Goal: Register for event/course

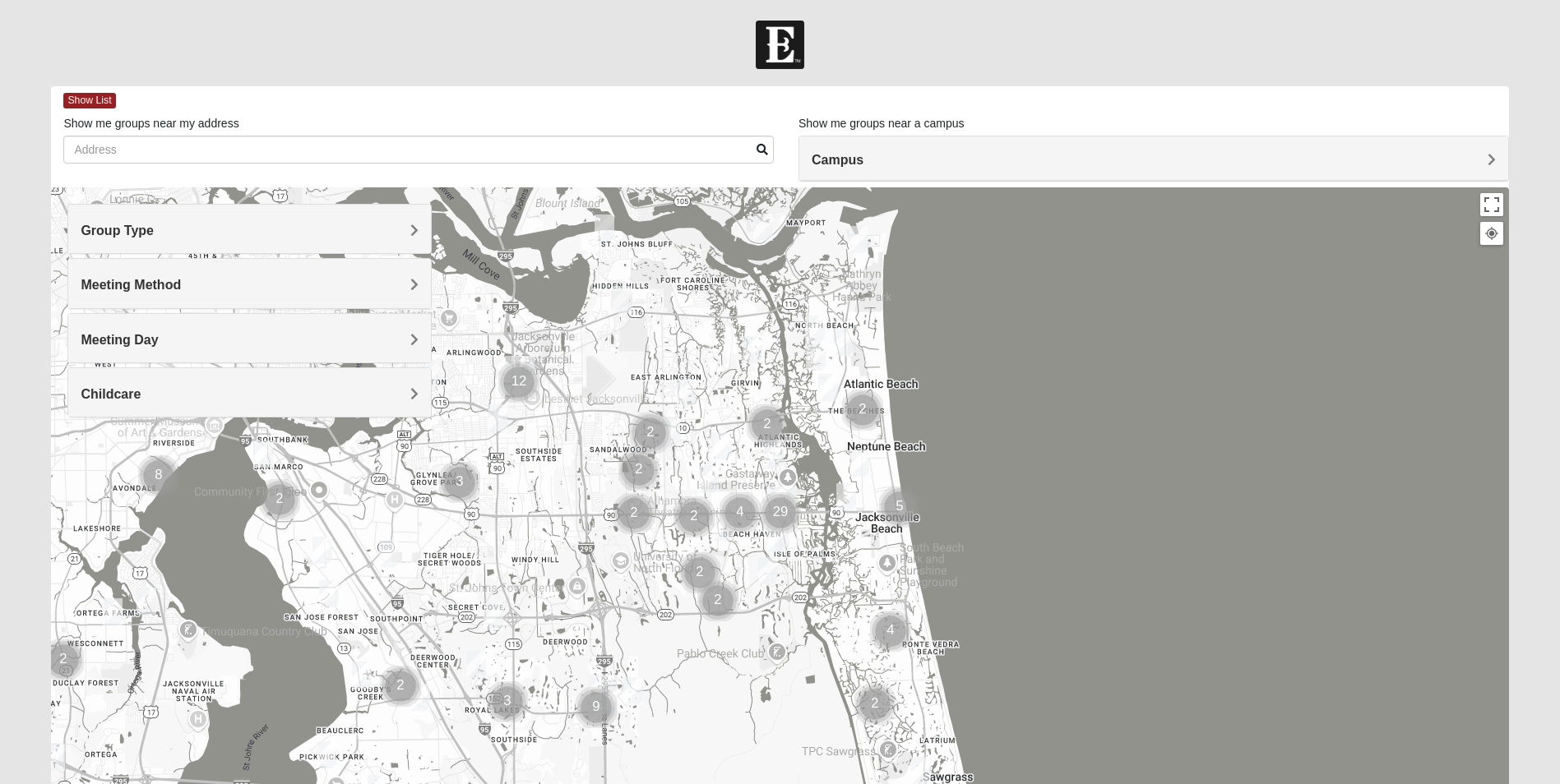
click at [815, 349] on img "Womens Gatch 32233" at bounding box center [815, 358] width 19 height 27
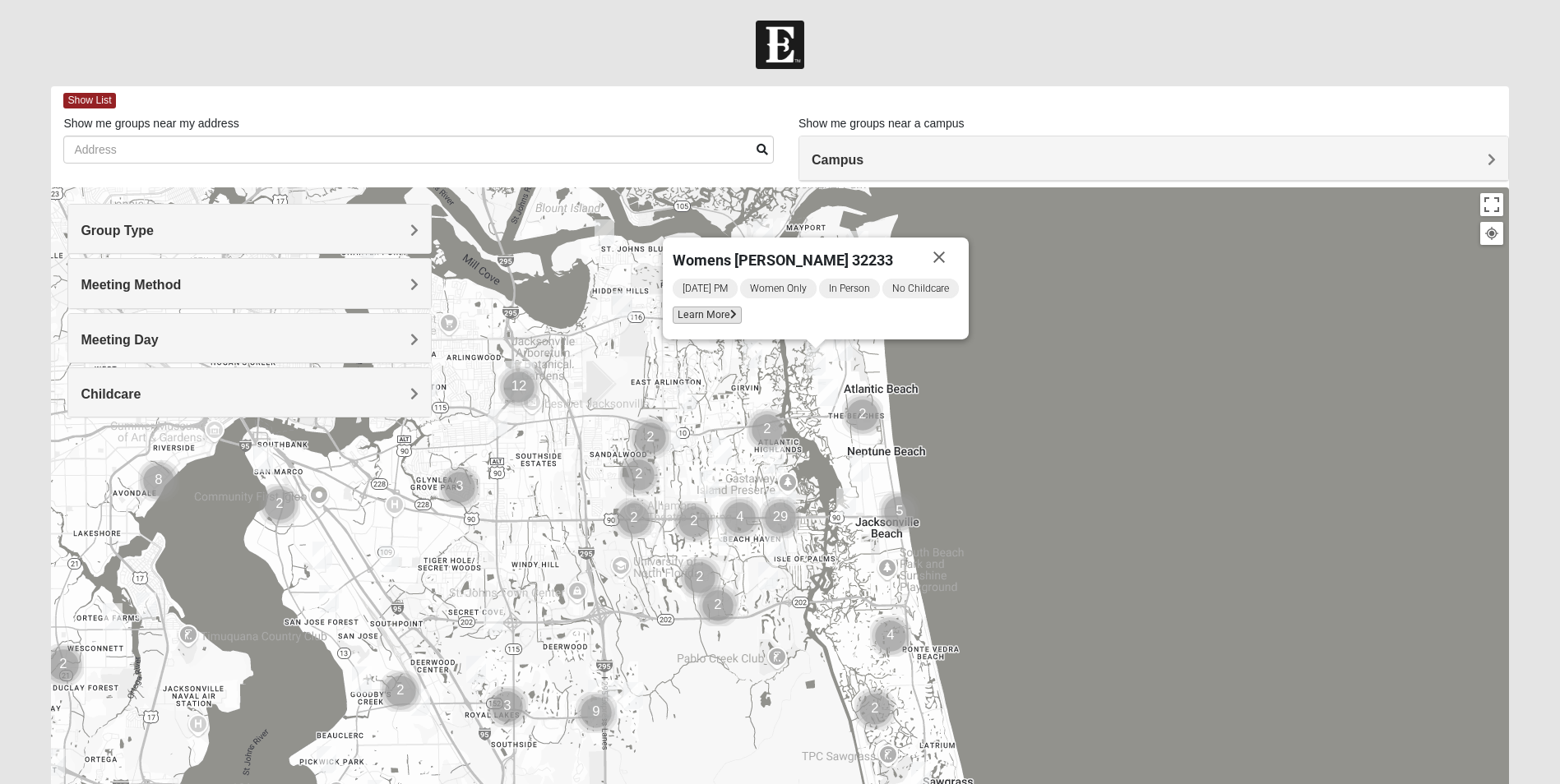
click at [692, 320] on span "Learn More" at bounding box center [707, 316] width 69 height 17
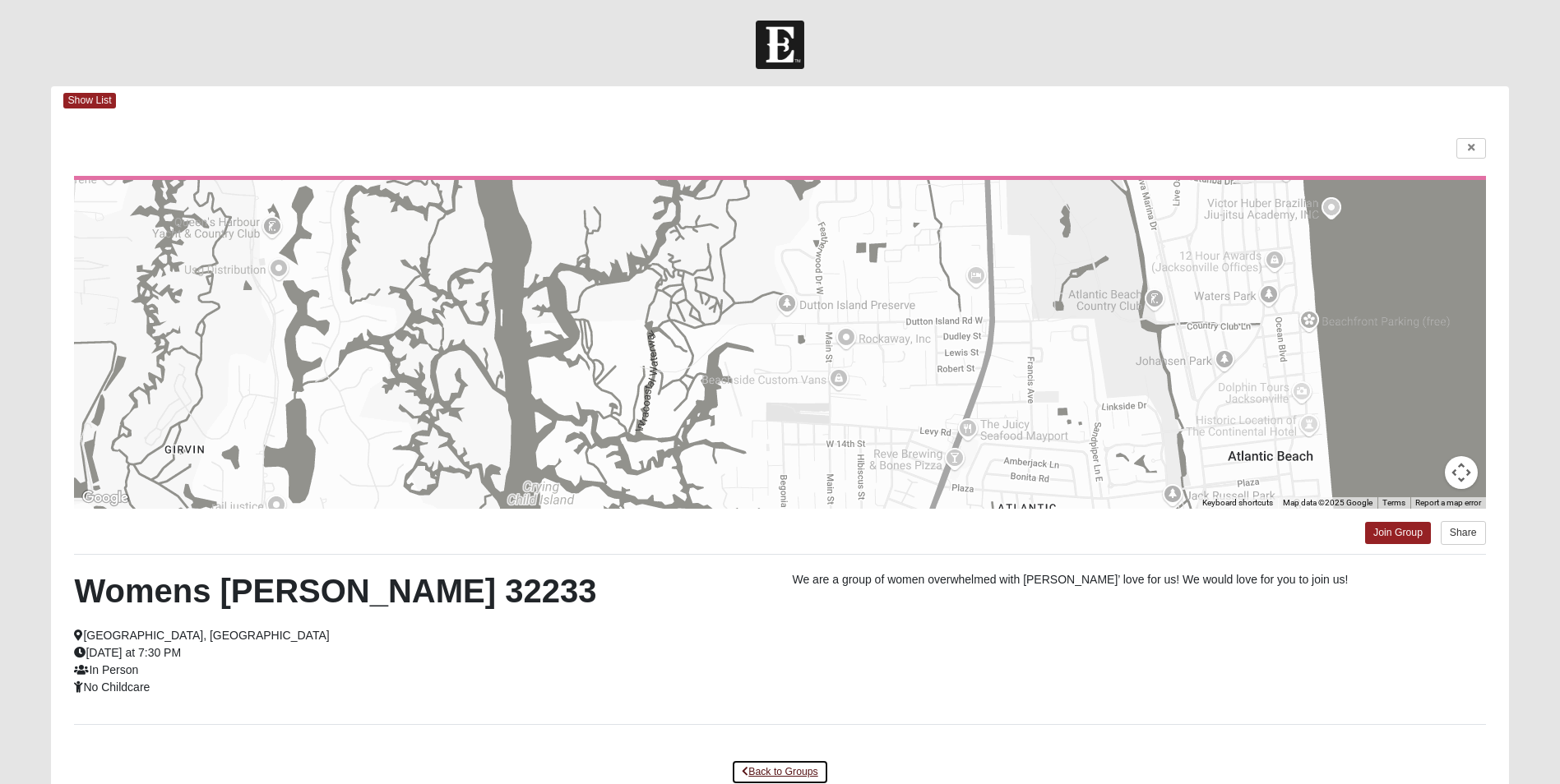
click at [780, 773] on link "Back to Groups" at bounding box center [780, 772] width 97 height 25
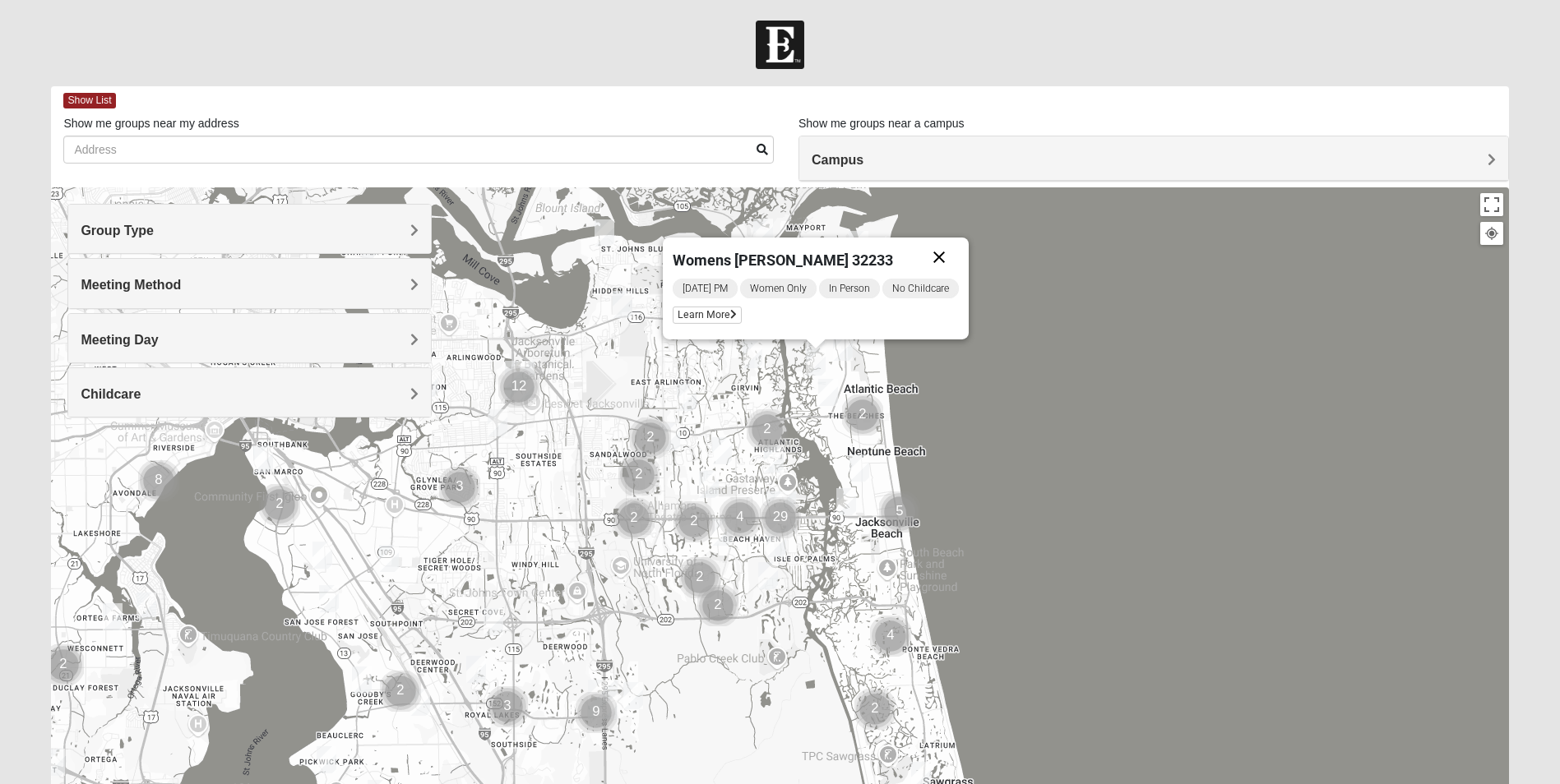
click at [952, 256] on button "Close" at bounding box center [939, 256] width 40 height 40
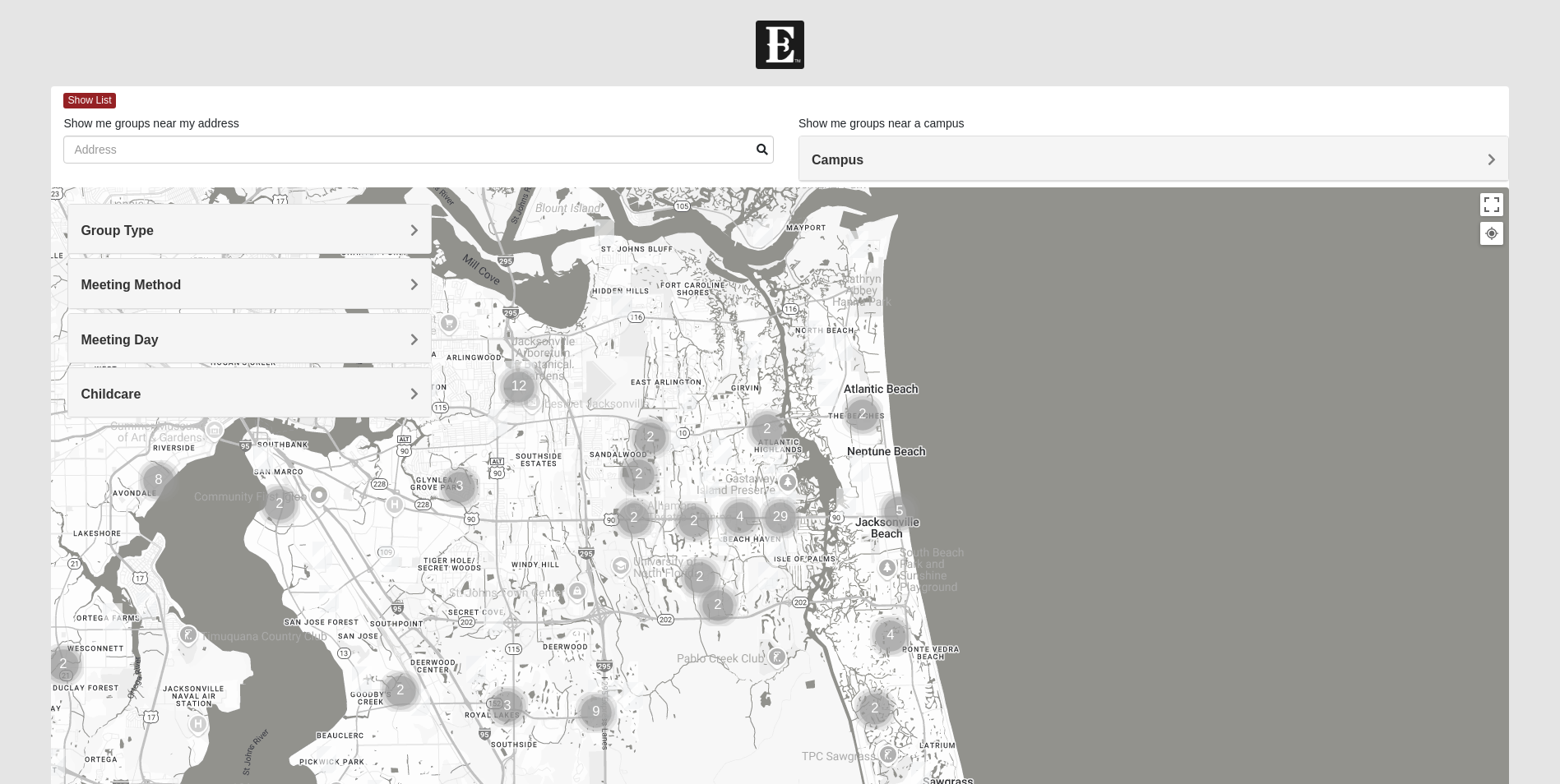
click at [815, 332] on img "1825 Mixed Curry 32233" at bounding box center [815, 334] width 19 height 27
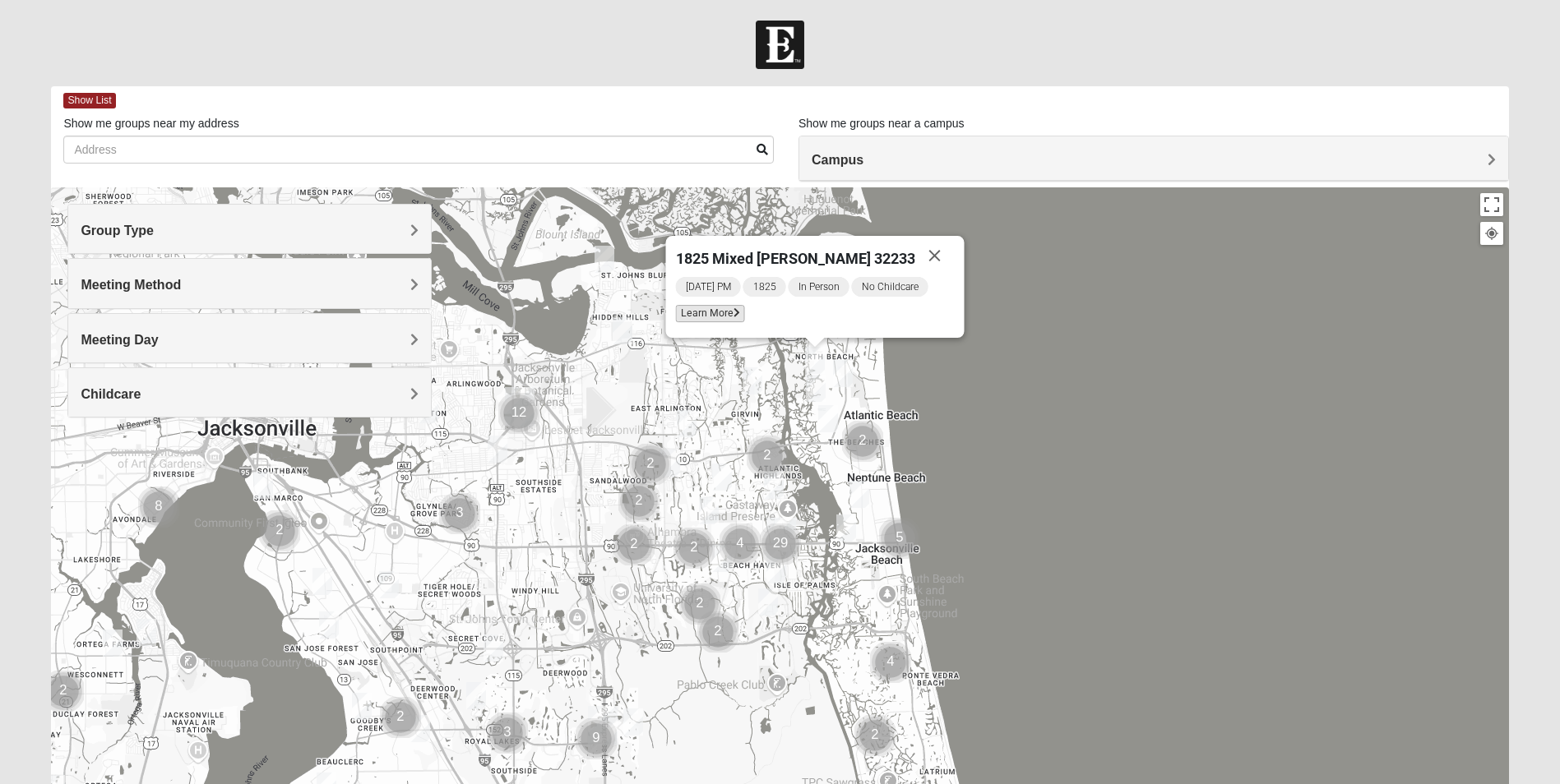
click at [741, 314] on span "Learn More" at bounding box center [710, 314] width 69 height 17
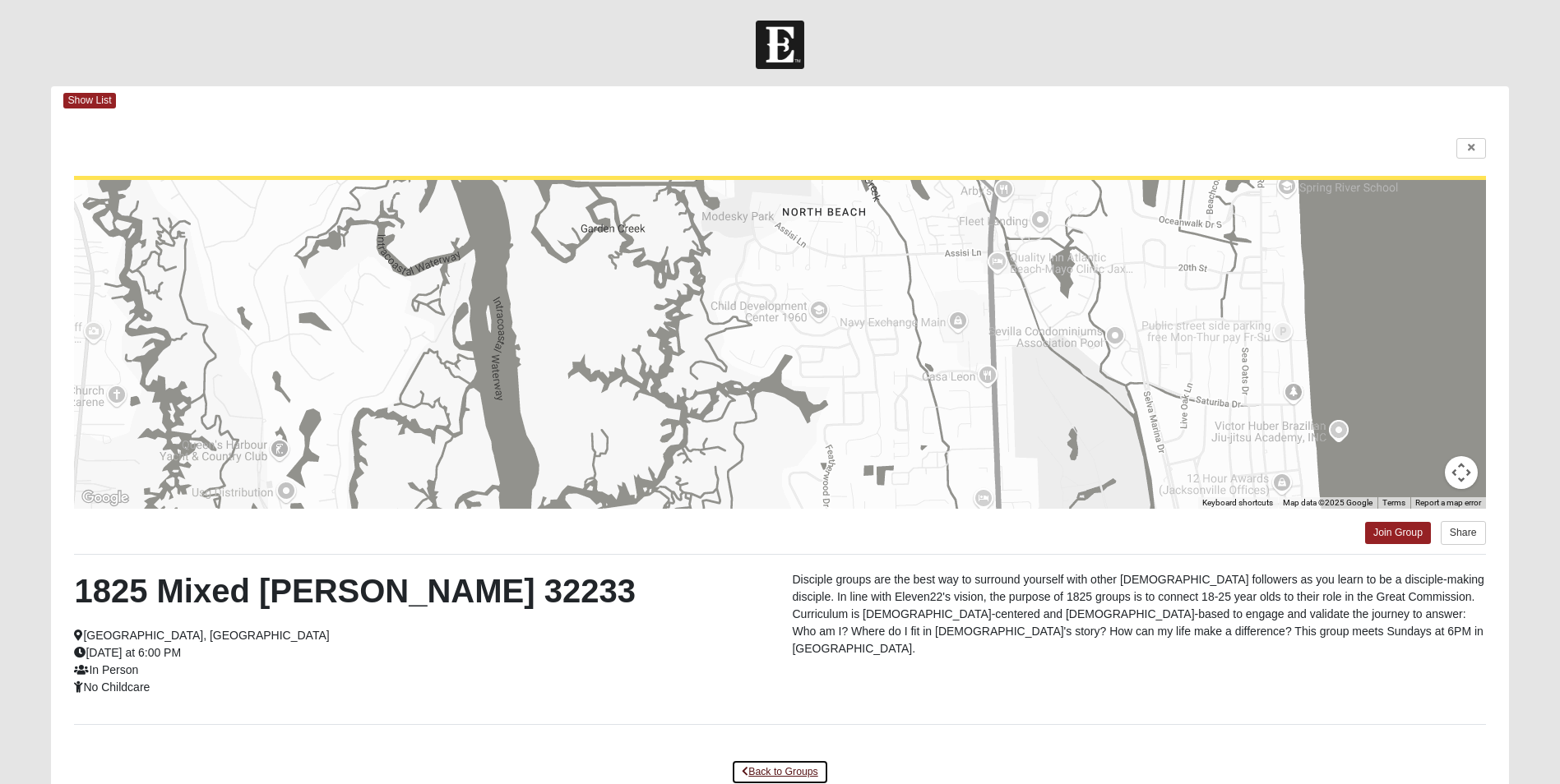
click at [766, 768] on link "Back to Groups" at bounding box center [780, 772] width 97 height 25
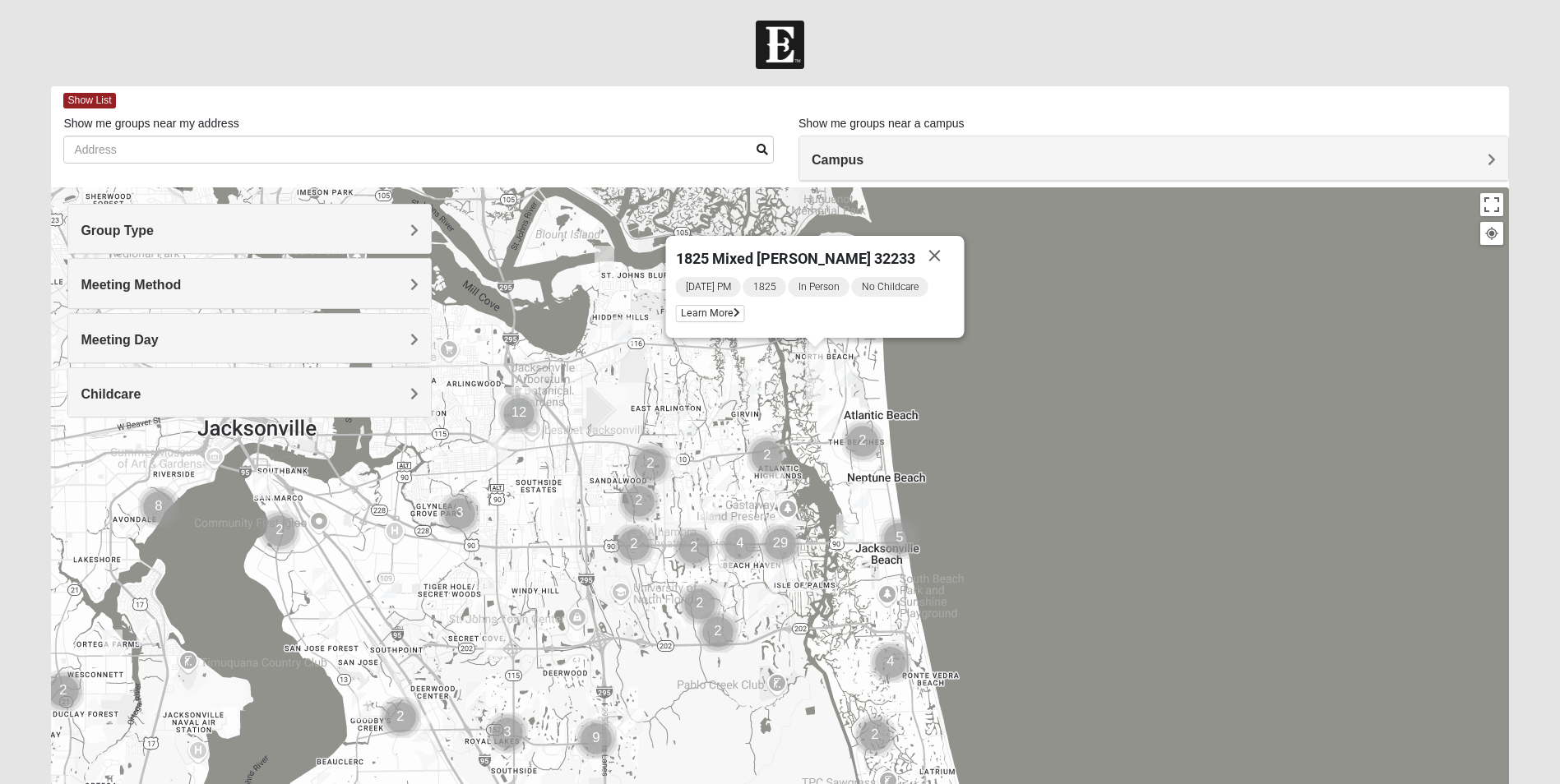
click at [905, 532] on img "Cluster of 5 groups" at bounding box center [899, 538] width 41 height 41
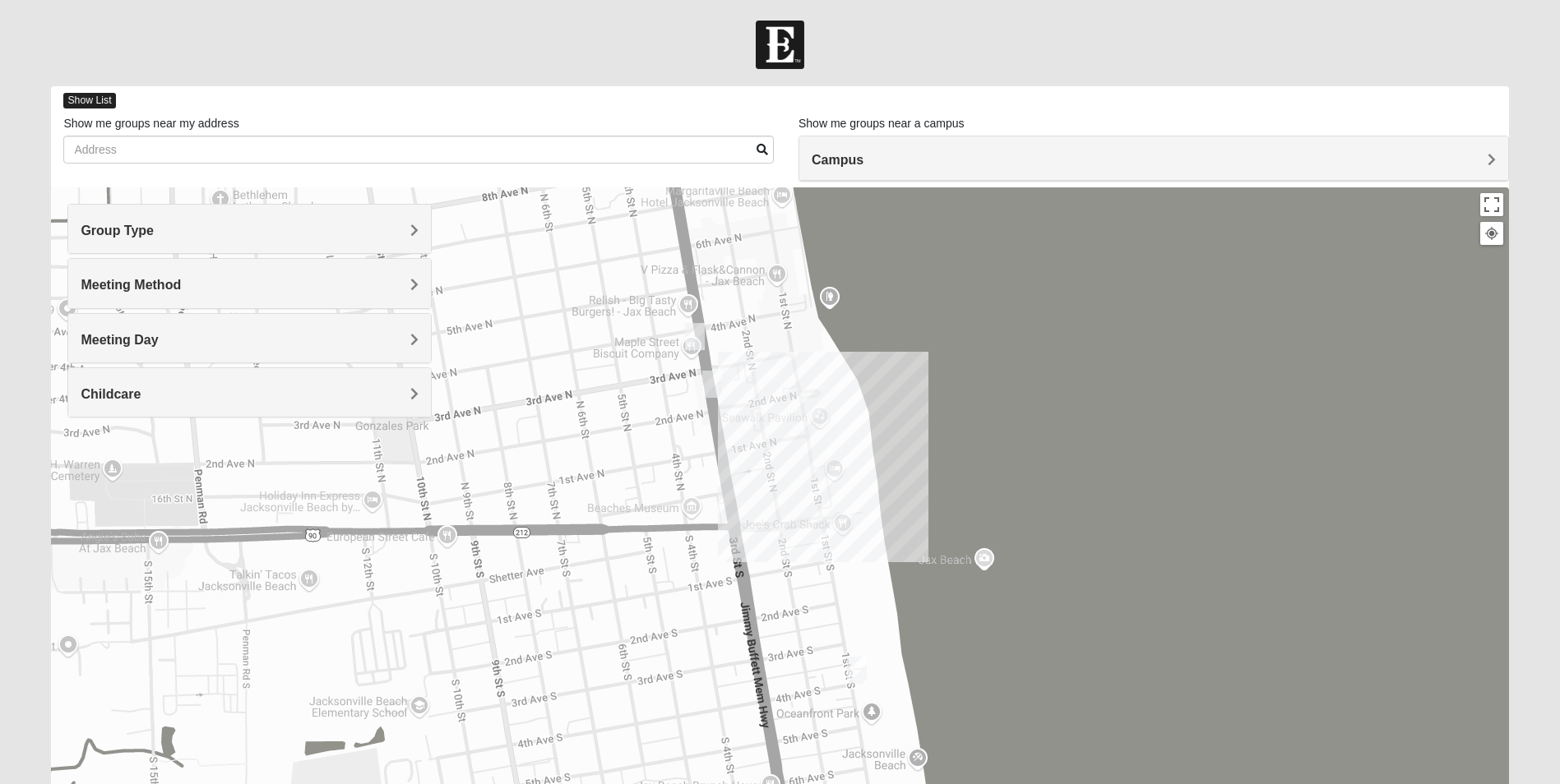
click at [88, 102] on span "Show List" at bounding box center [88, 101] width 52 height 16
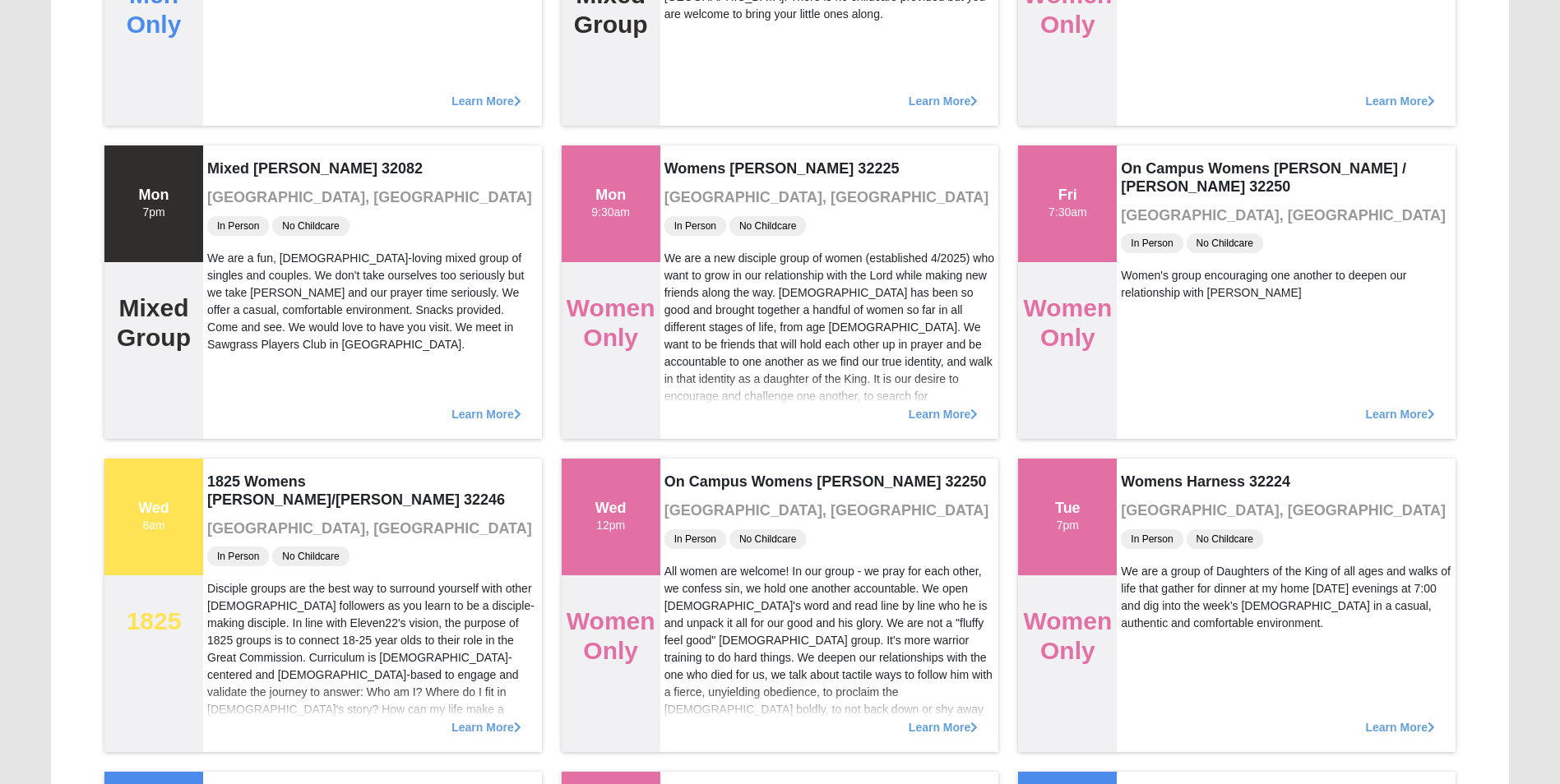
scroll to position [723, 0]
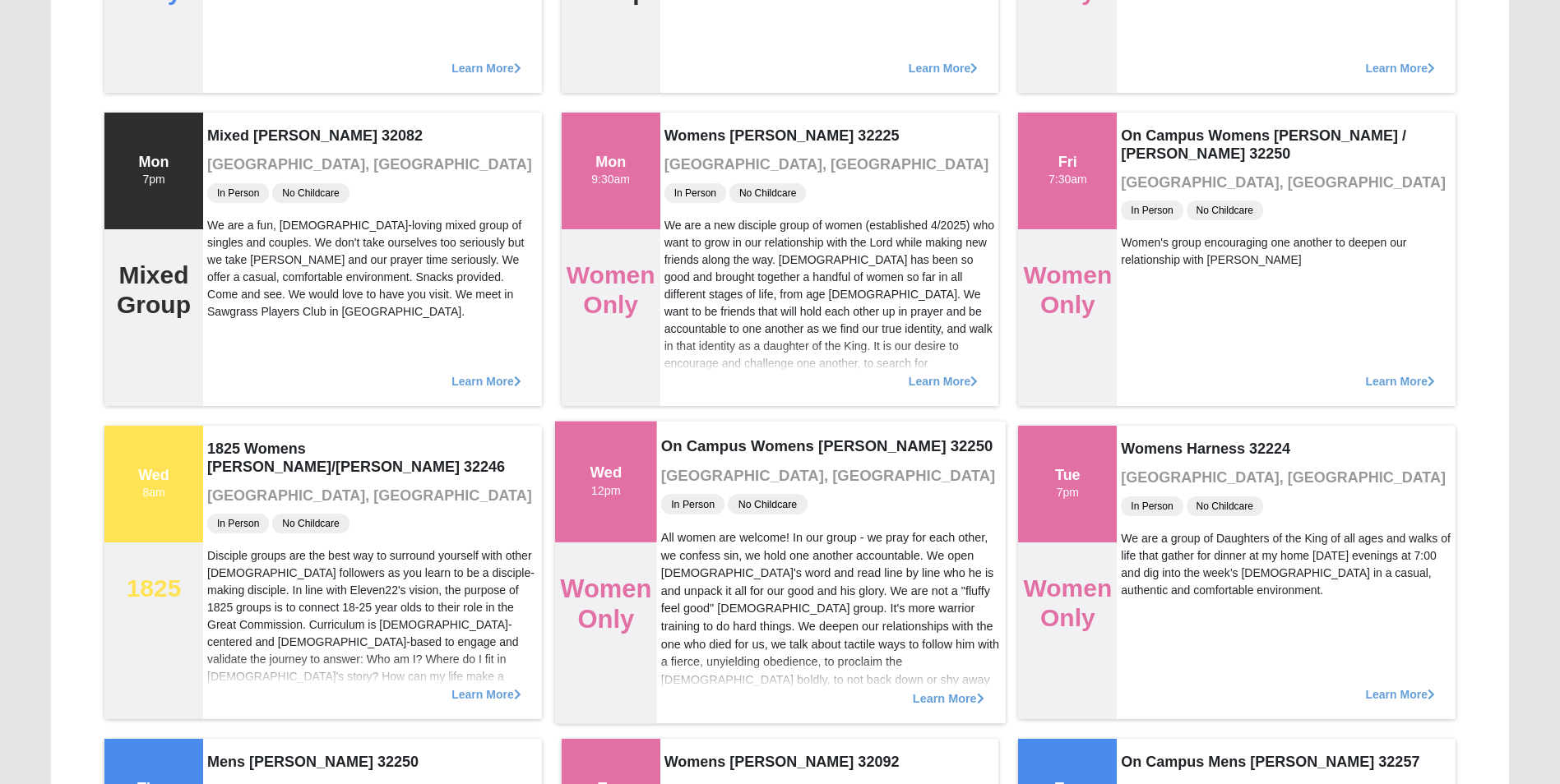
click at [960, 690] on span "Learn More" at bounding box center [949, 690] width 72 height 0
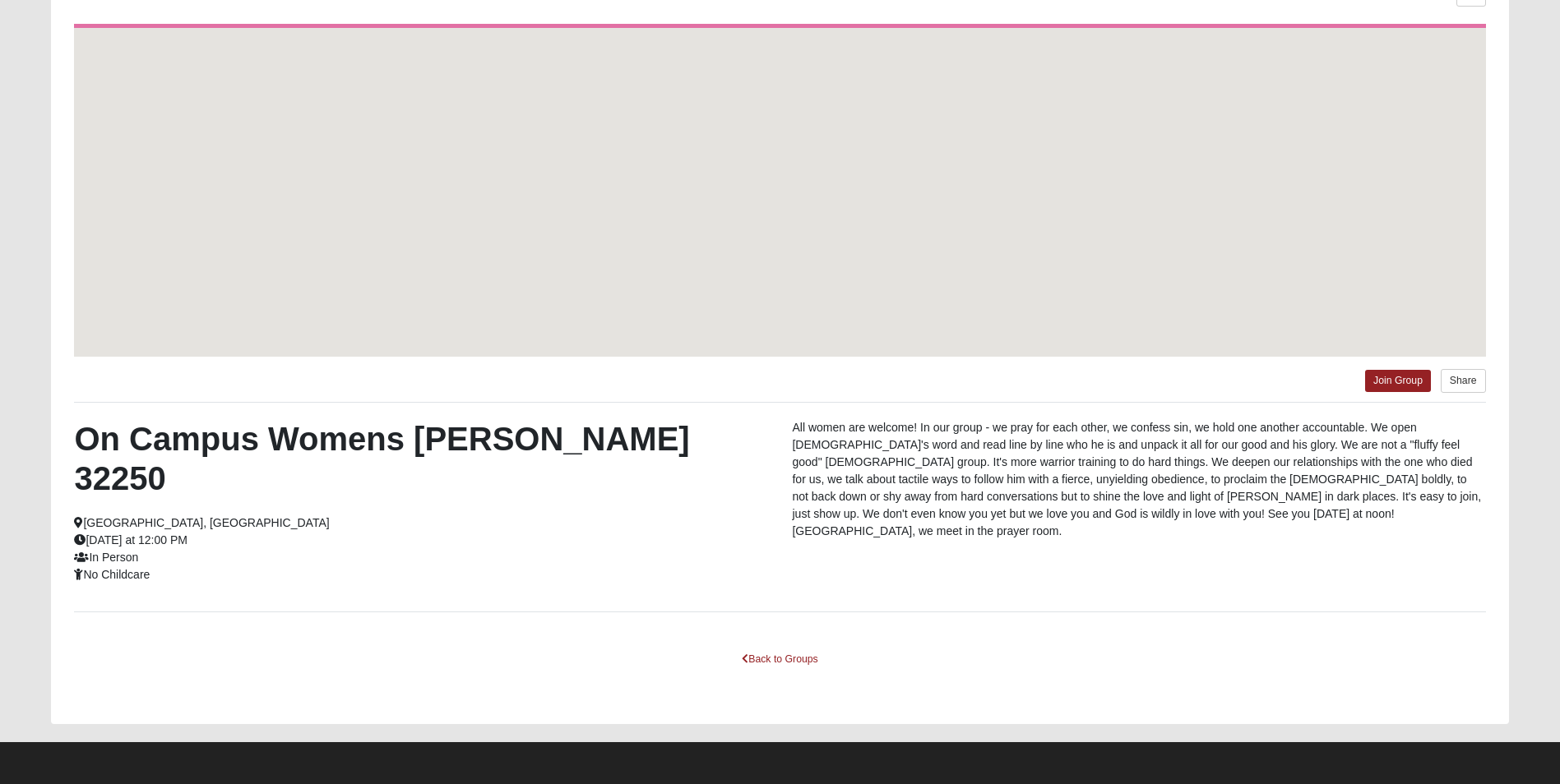
scroll to position [113, 0]
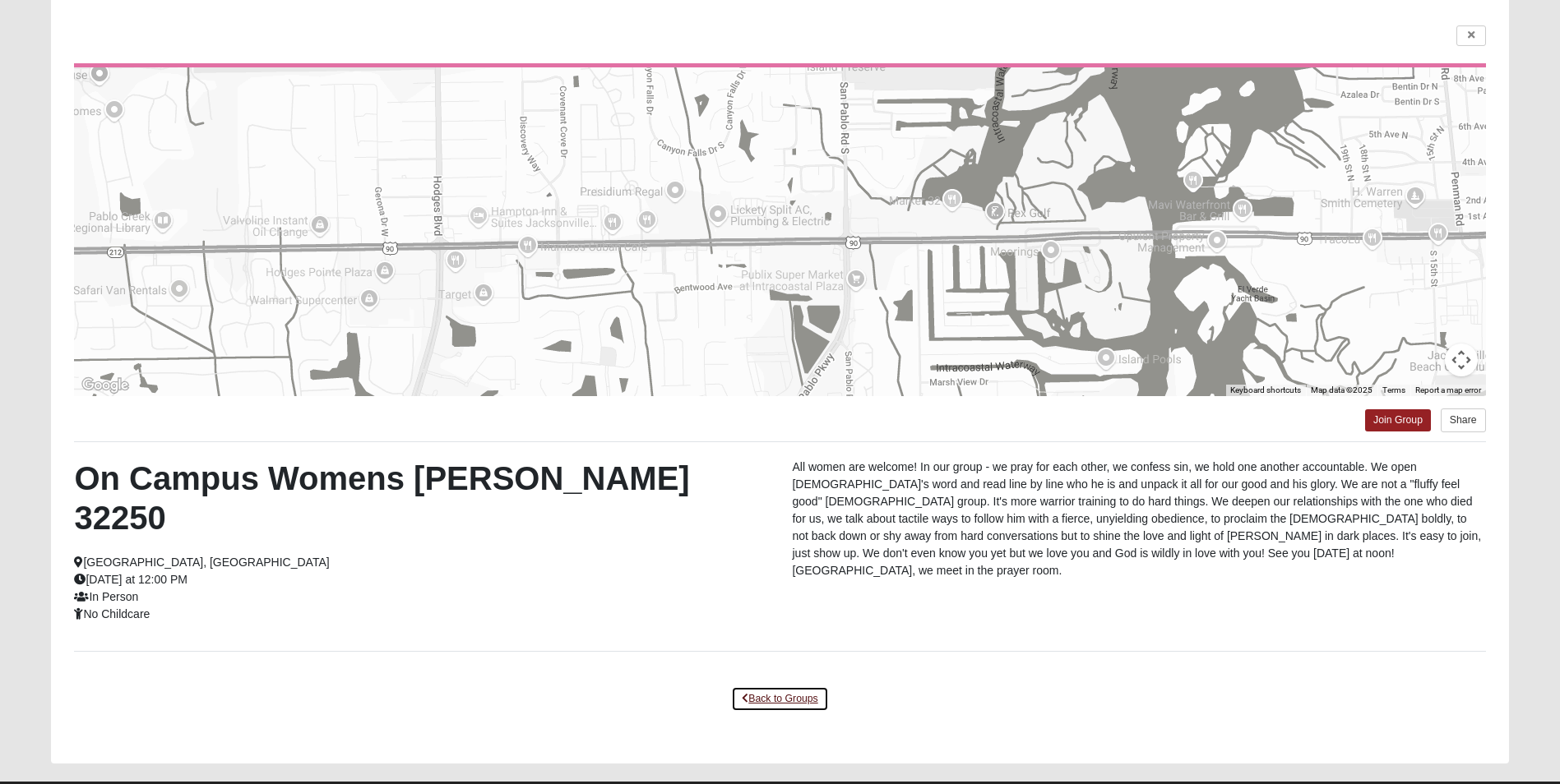
click at [774, 686] on link "Back to Groups" at bounding box center [780, 699] width 97 height 25
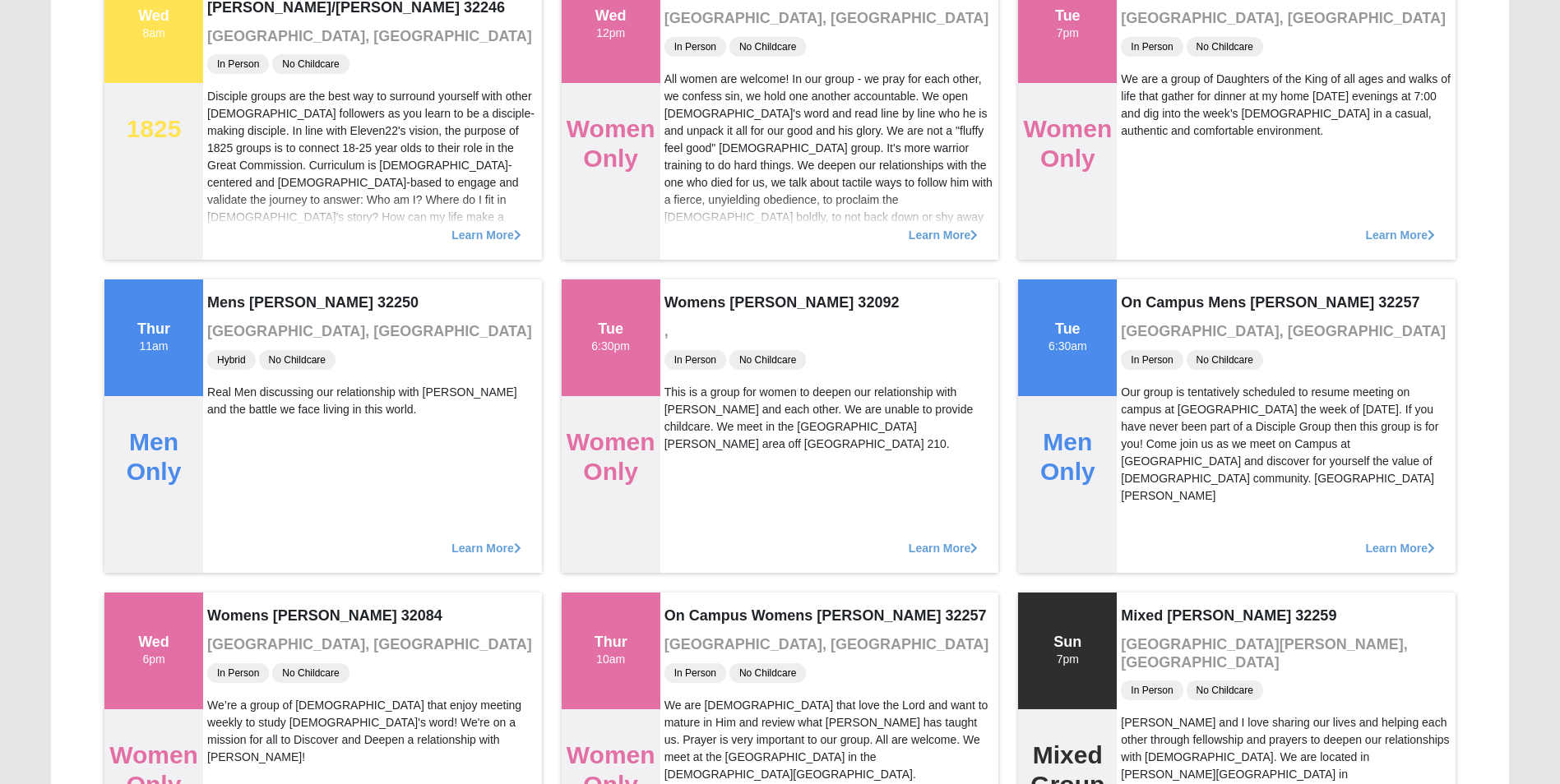
scroll to position [0, 0]
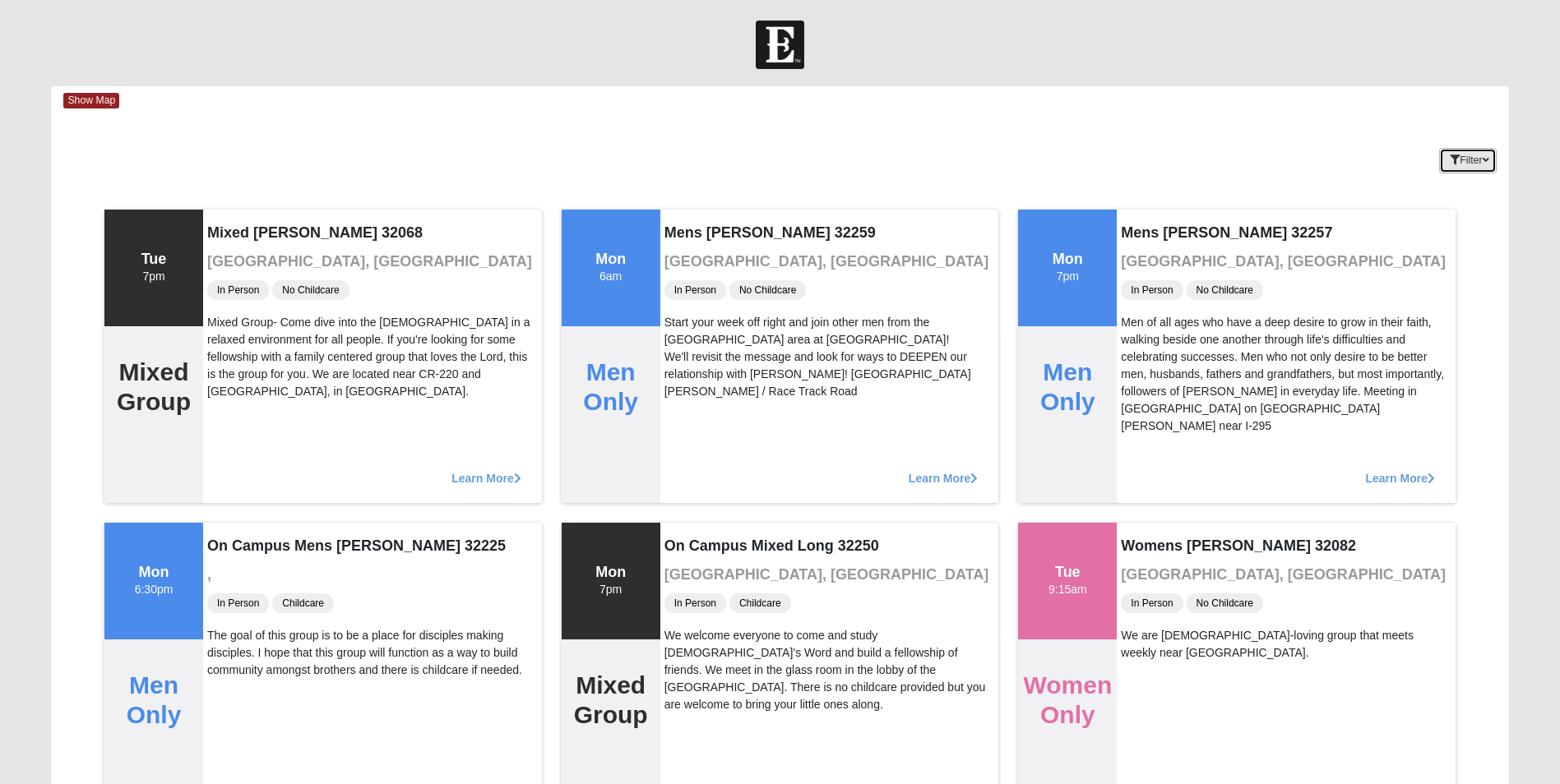
click at [1463, 163] on button "Filter" at bounding box center [1468, 160] width 56 height 25
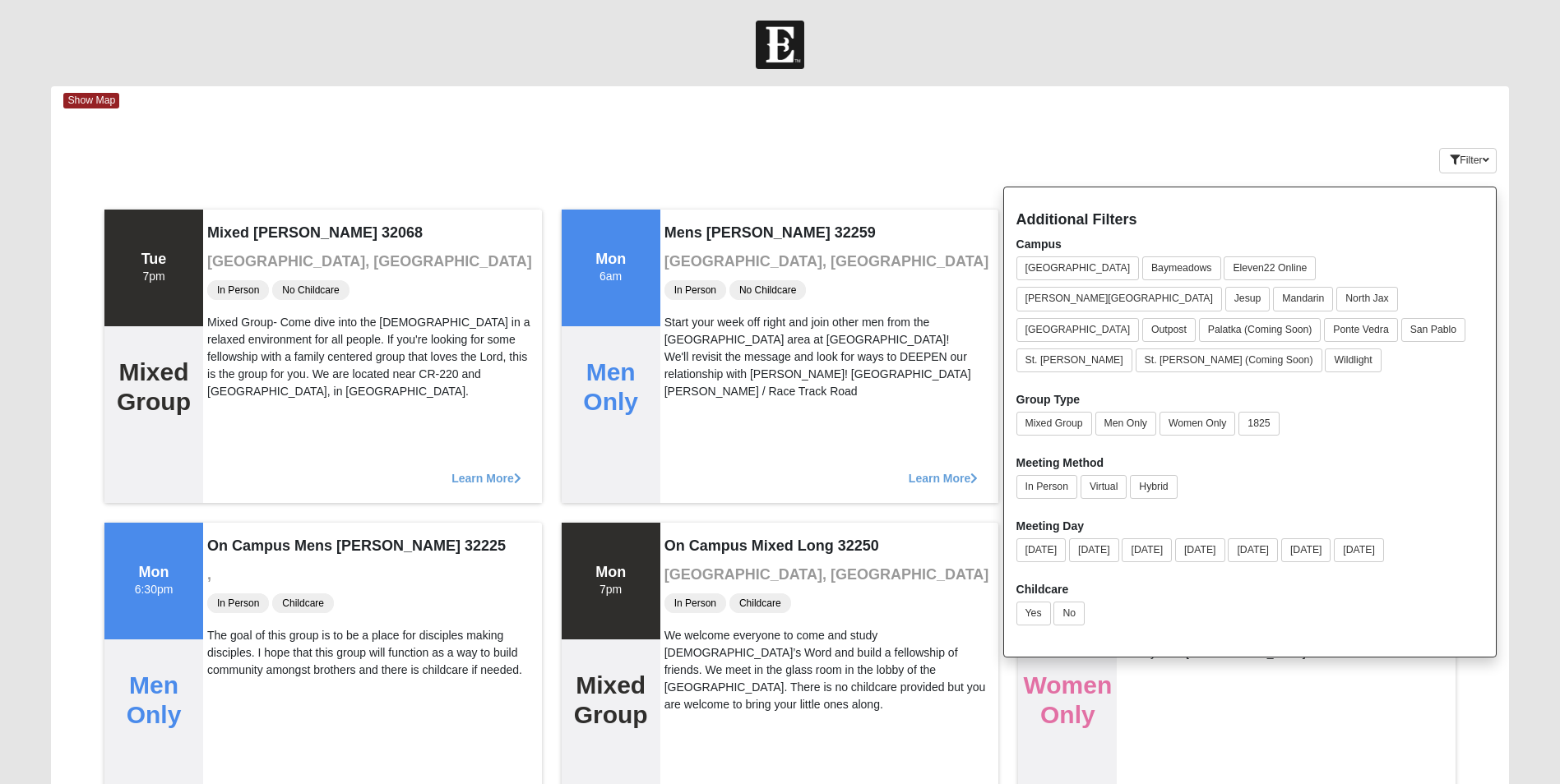
click at [1280, 165] on div "Filter Additional Filters Campus Arlington Baymeadows Eleven22 Online Fleming I…" at bounding box center [1387, 157] width 243 height 60
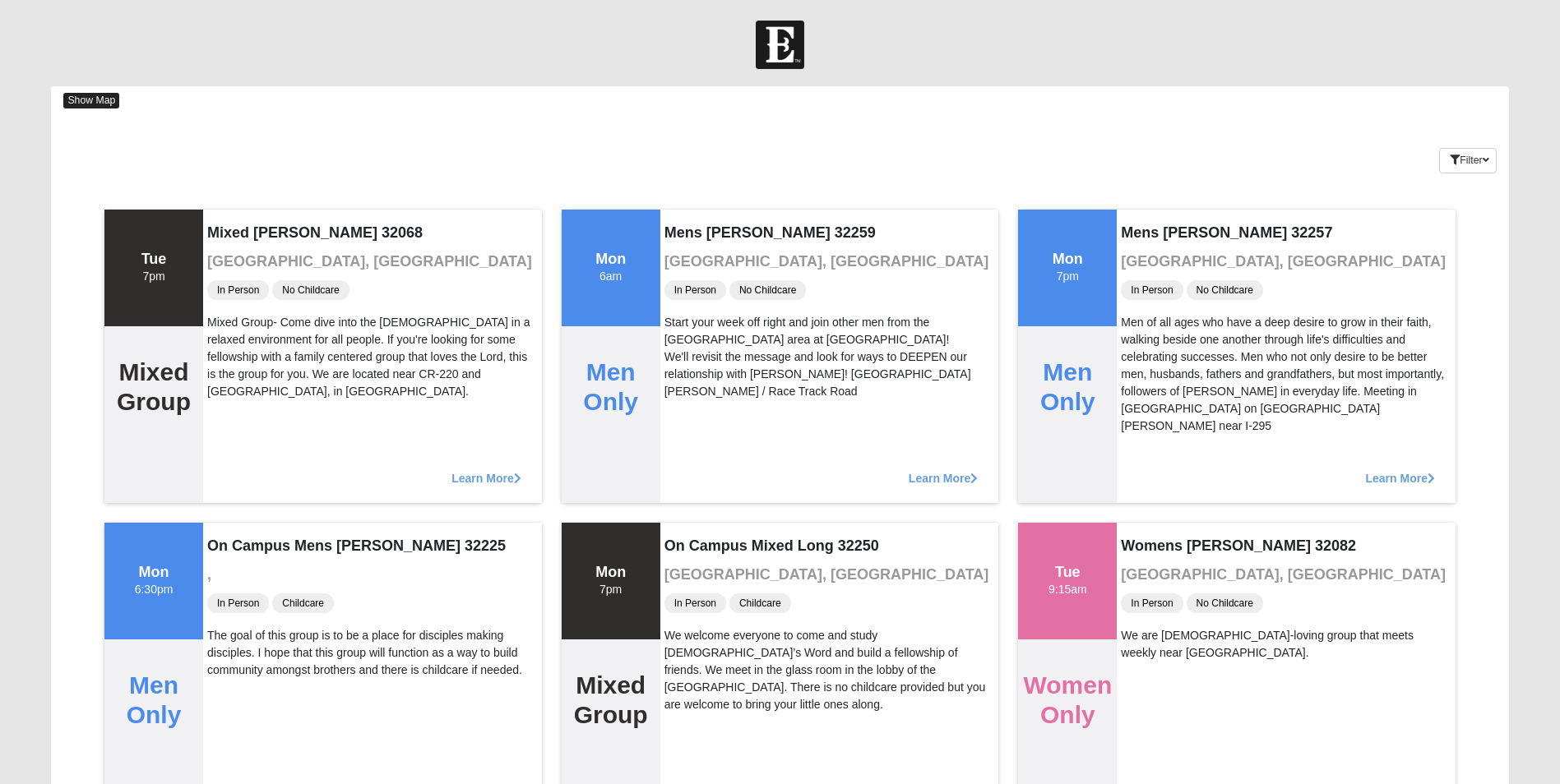
click at [85, 99] on span "Show Map" at bounding box center [91, 101] width 56 height 16
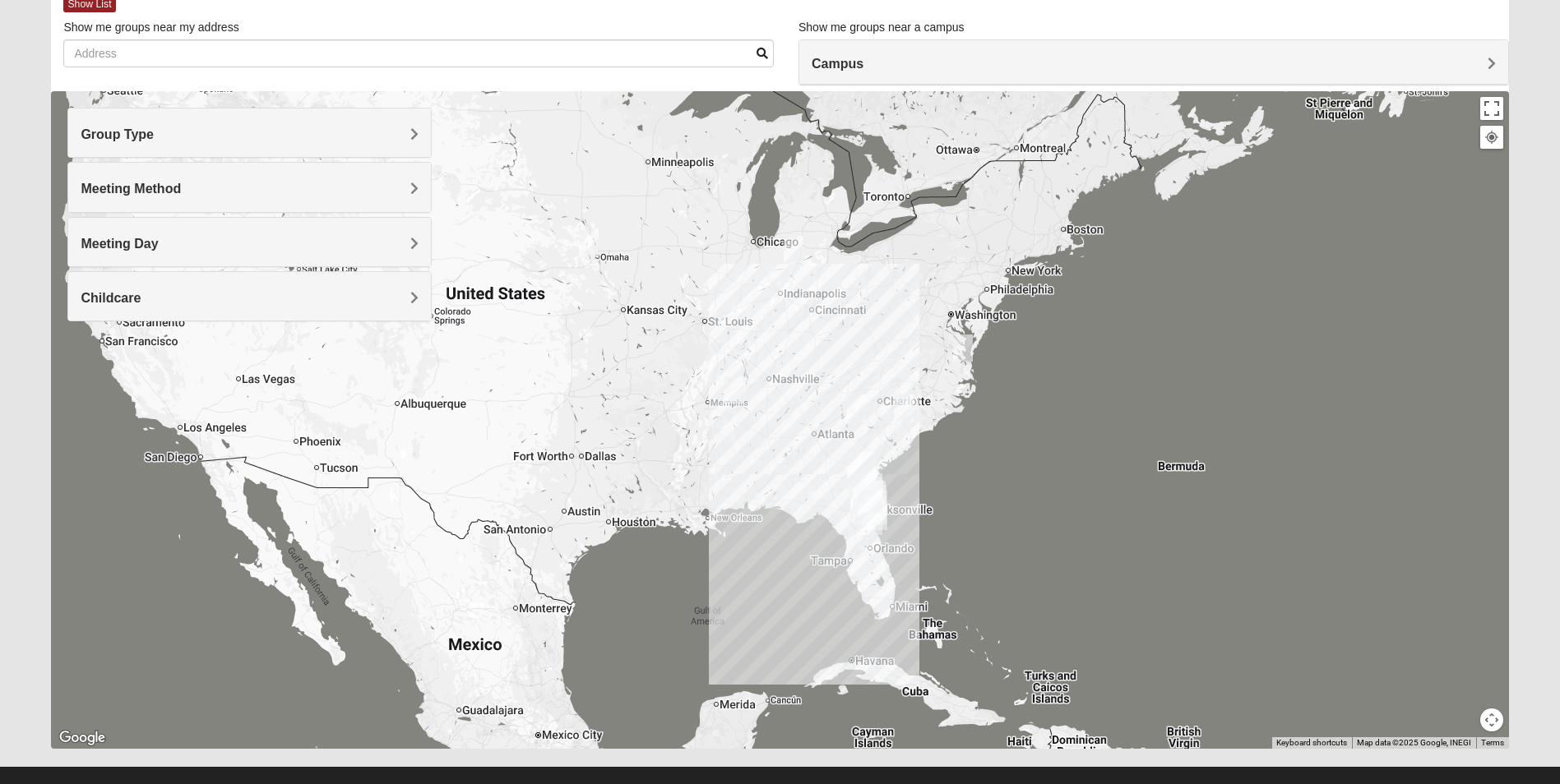
scroll to position [120, 0]
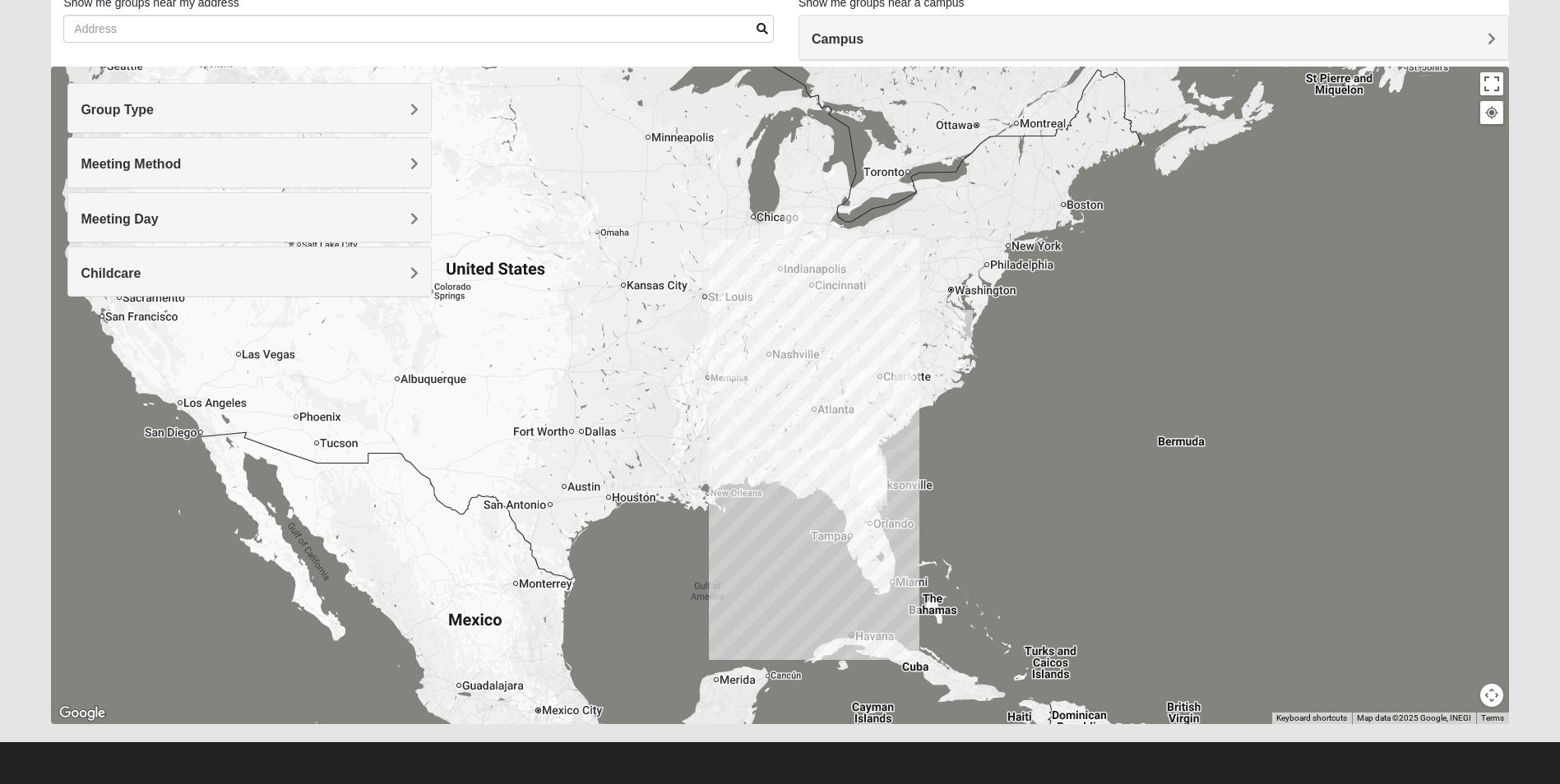
click at [867, 472] on img "Wildlight" at bounding box center [867, 468] width 29 height 40
click at [869, 489] on img "St. Augustine (Coming Soon)" at bounding box center [872, 486] width 29 height 40
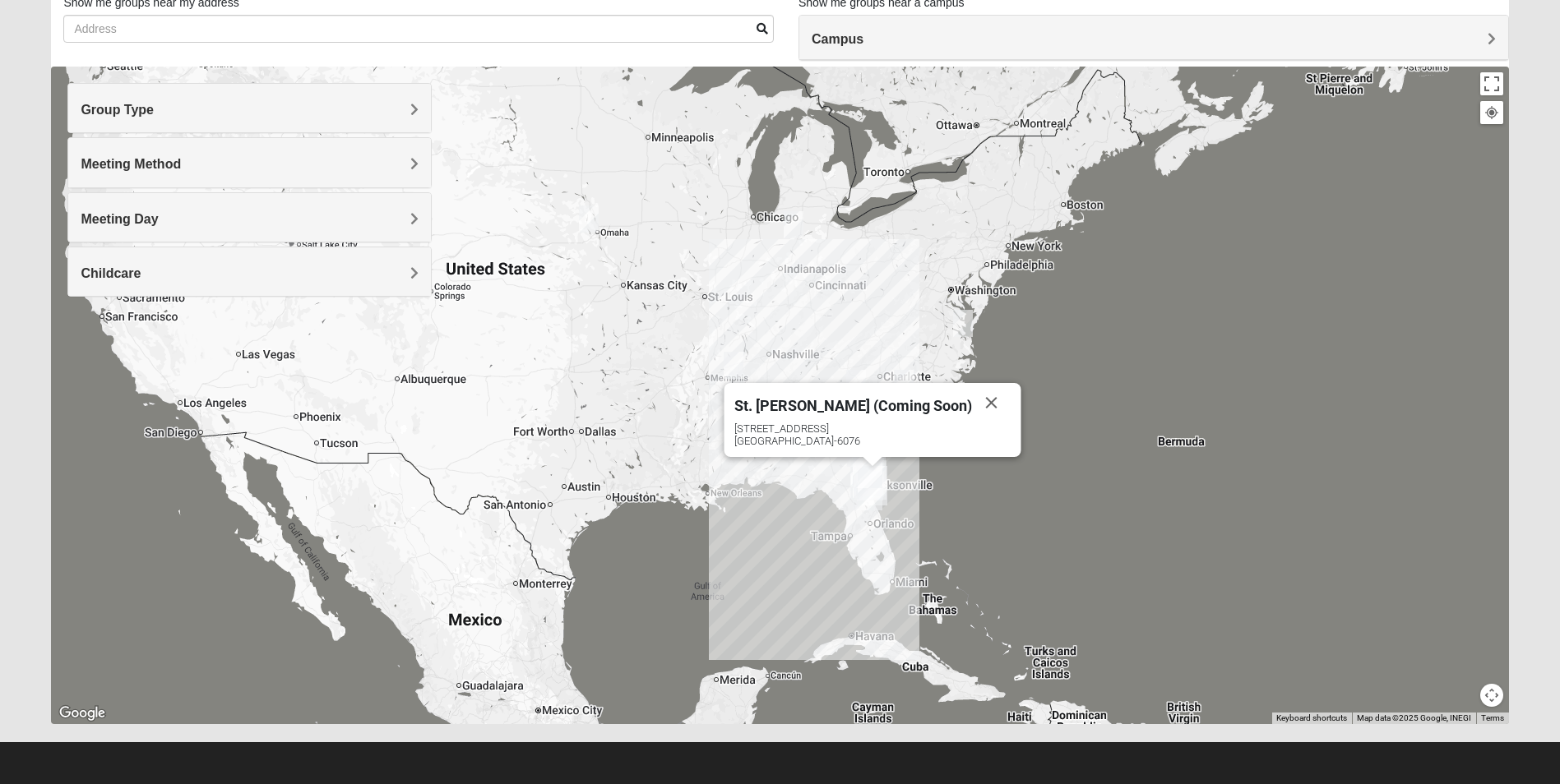
click at [919, 477] on div "St. Augustine (Coming Soon) 2469 US Highway 1 S St Augustine, FL 32086-6076" at bounding box center [779, 395] width 1457 height 658
click at [972, 401] on button "Close" at bounding box center [991, 402] width 40 height 40
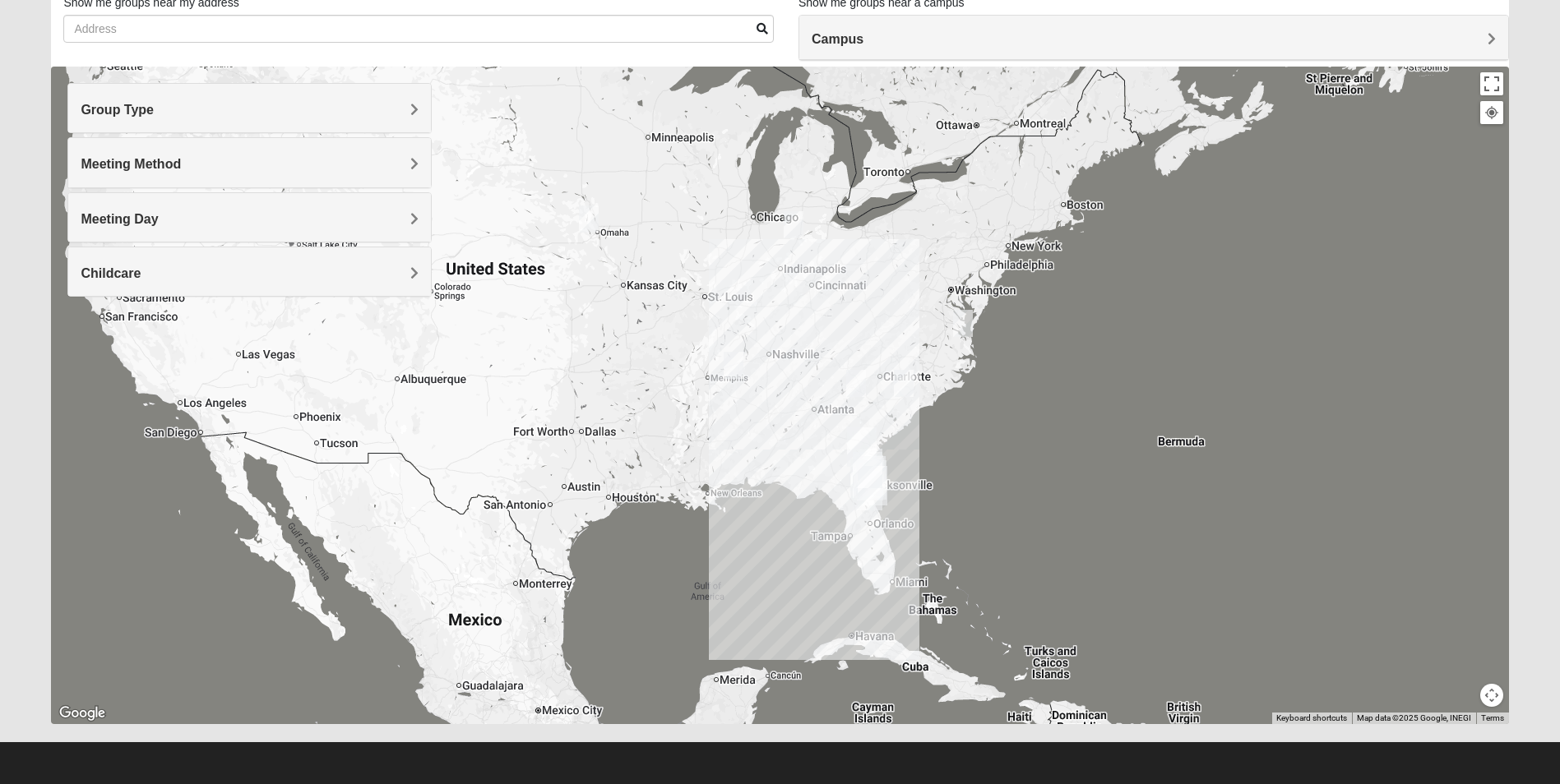
click at [871, 435] on img "Jesup" at bounding box center [861, 447] width 29 height 40
click at [911, 451] on div "Jesup 495 Hinson Mosley Rd Jesup, GA 31545-6944" at bounding box center [779, 395] width 1457 height 658
click at [873, 457] on img "Wildlight" at bounding box center [867, 468] width 29 height 40
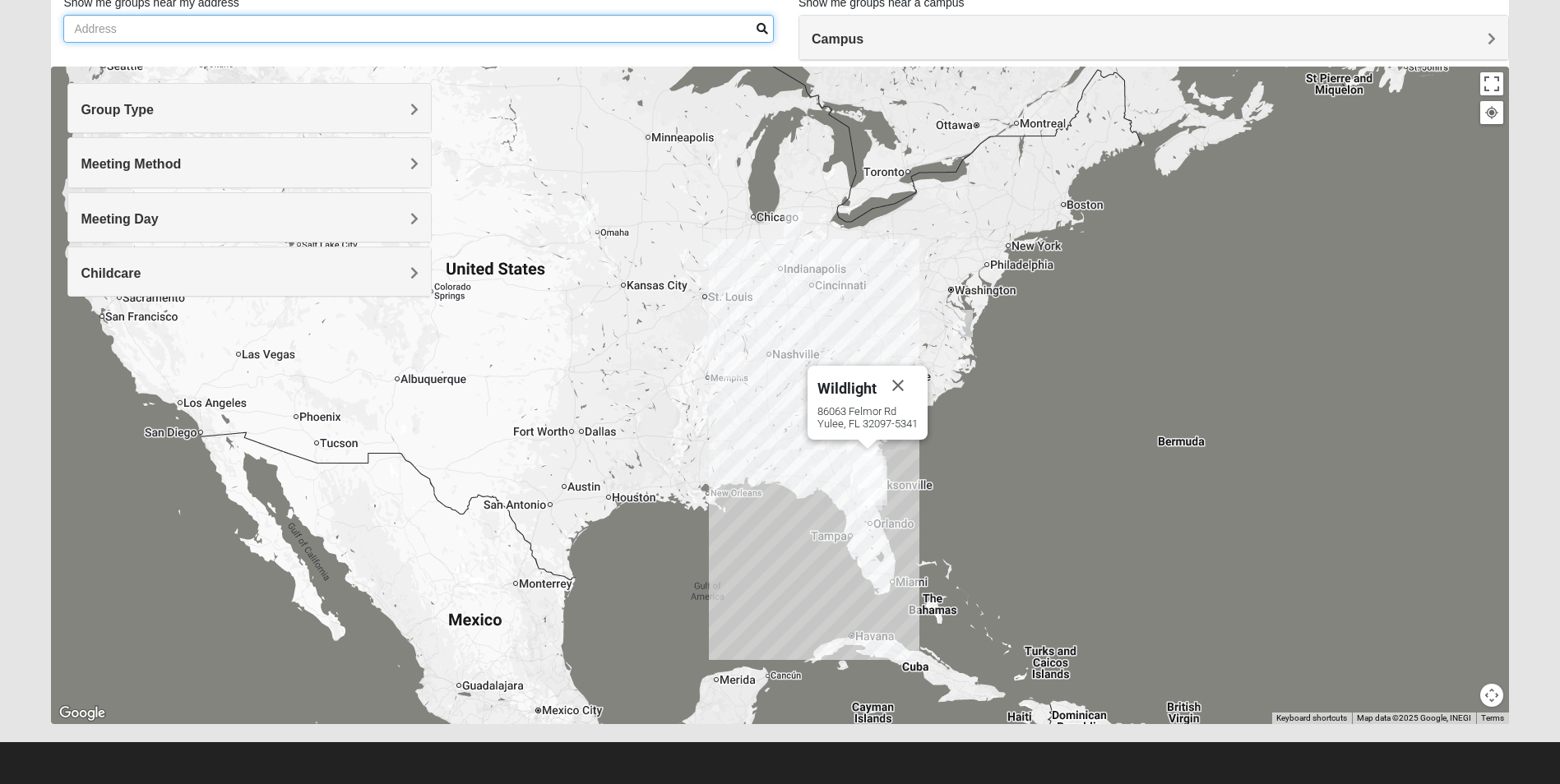
click at [138, 28] on input "Show me groups near my address" at bounding box center [418, 28] width 711 height 28
type input "1473 Cove Landing Drive"
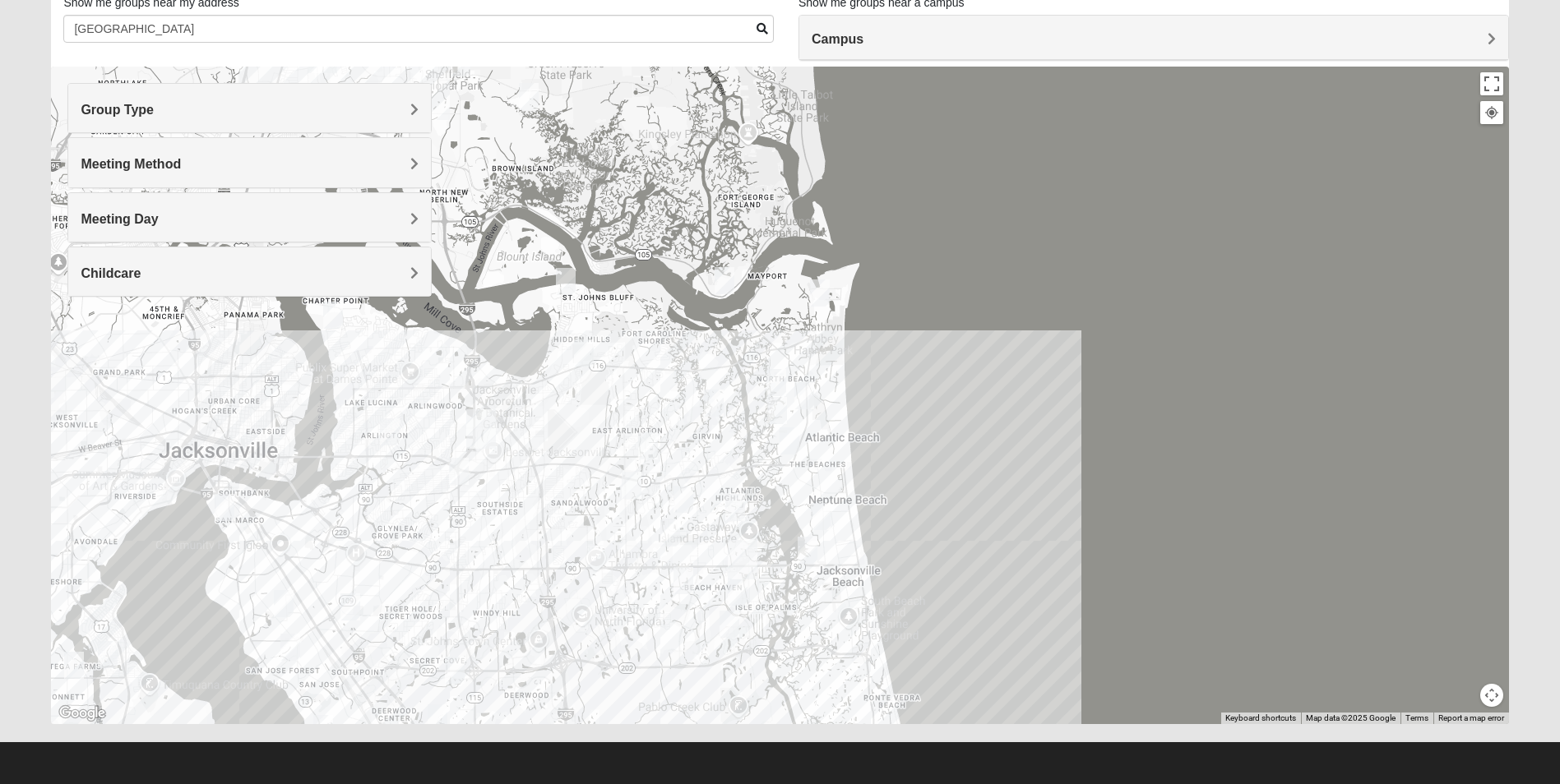
click at [777, 383] on img "1825 Mixed Curry 32233" at bounding box center [776, 383] width 19 height 27
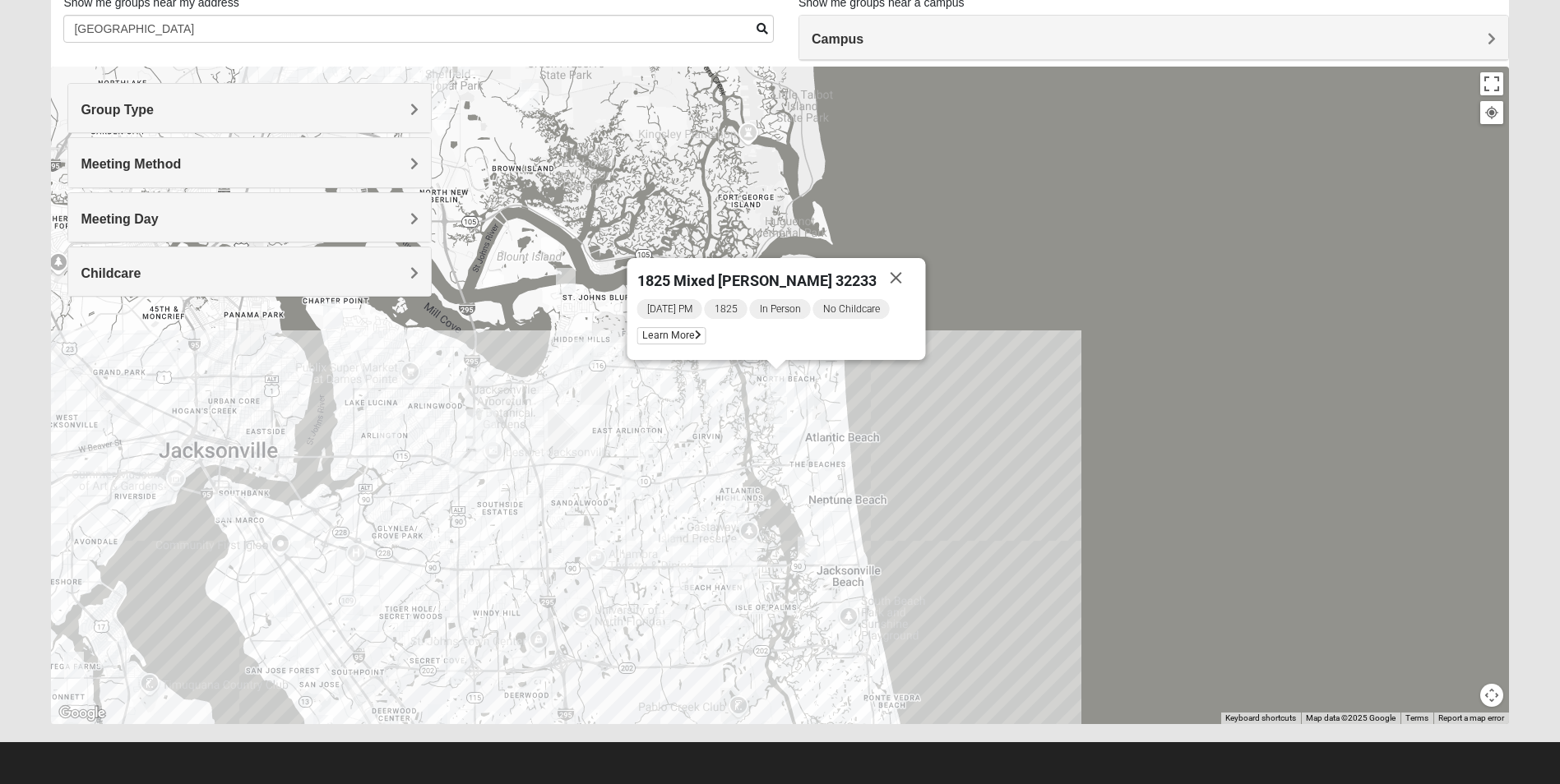
click at [783, 365] on div at bounding box center [776, 365] width 20 height 10
click at [776, 378] on img "1825 Mixed Curry 32233" at bounding box center [776, 383] width 19 height 27
click at [886, 275] on button "Close" at bounding box center [896, 278] width 40 height 40
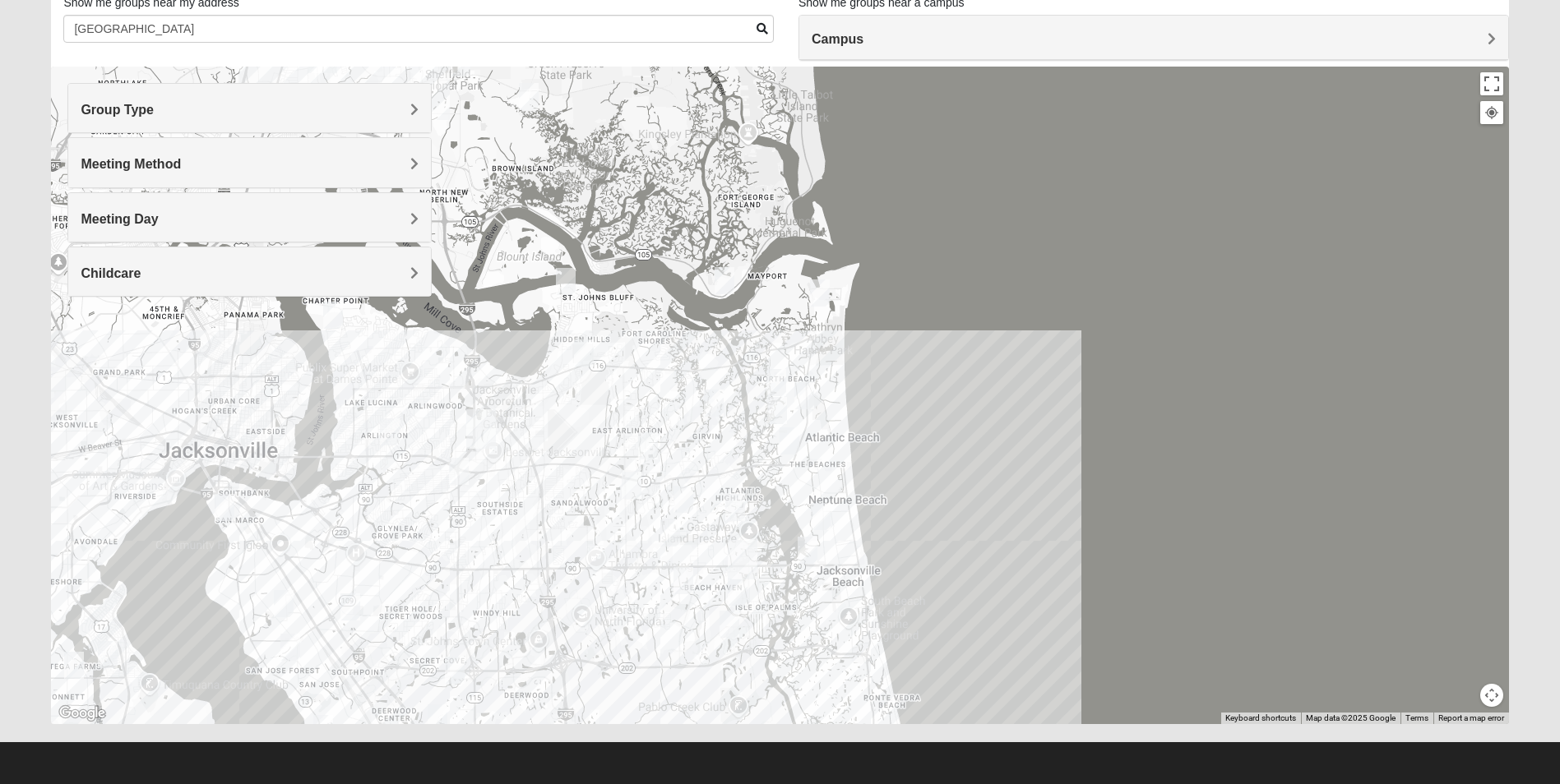
click at [787, 371] on div "To navigate, press the arrow keys." at bounding box center [779, 395] width 1457 height 658
click at [785, 371] on div at bounding box center [779, 395] width 1457 height 658
click at [784, 371] on img "1825 Mixed Curry 32233" at bounding box center [776, 383] width 19 height 27
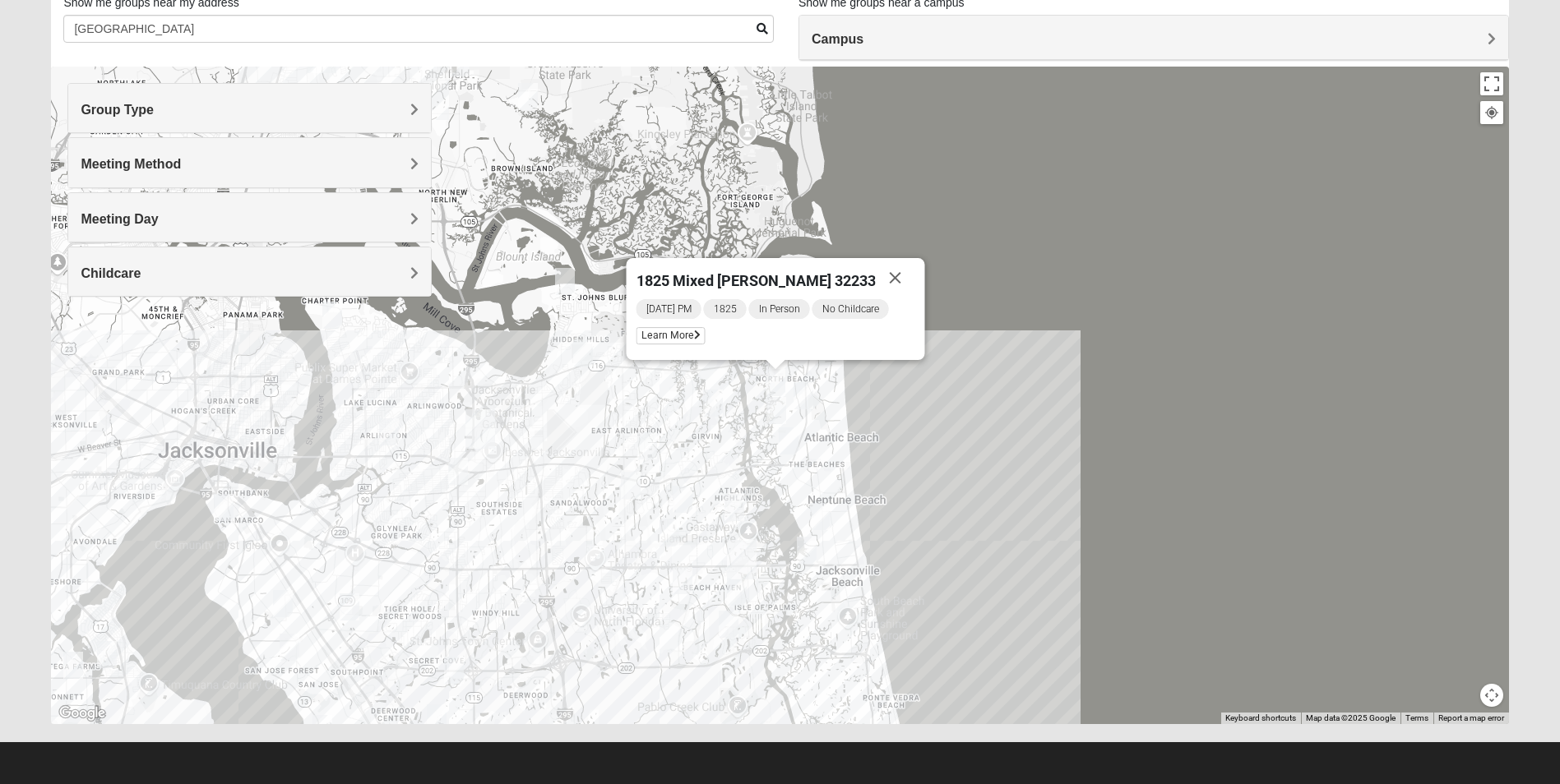
click at [966, 398] on div "1825 Mixed Curry 32233 Sunday PM 1825 In Person No Childcare Learn More" at bounding box center [779, 395] width 1457 height 658
click at [884, 279] on button "Close" at bounding box center [895, 278] width 40 height 40
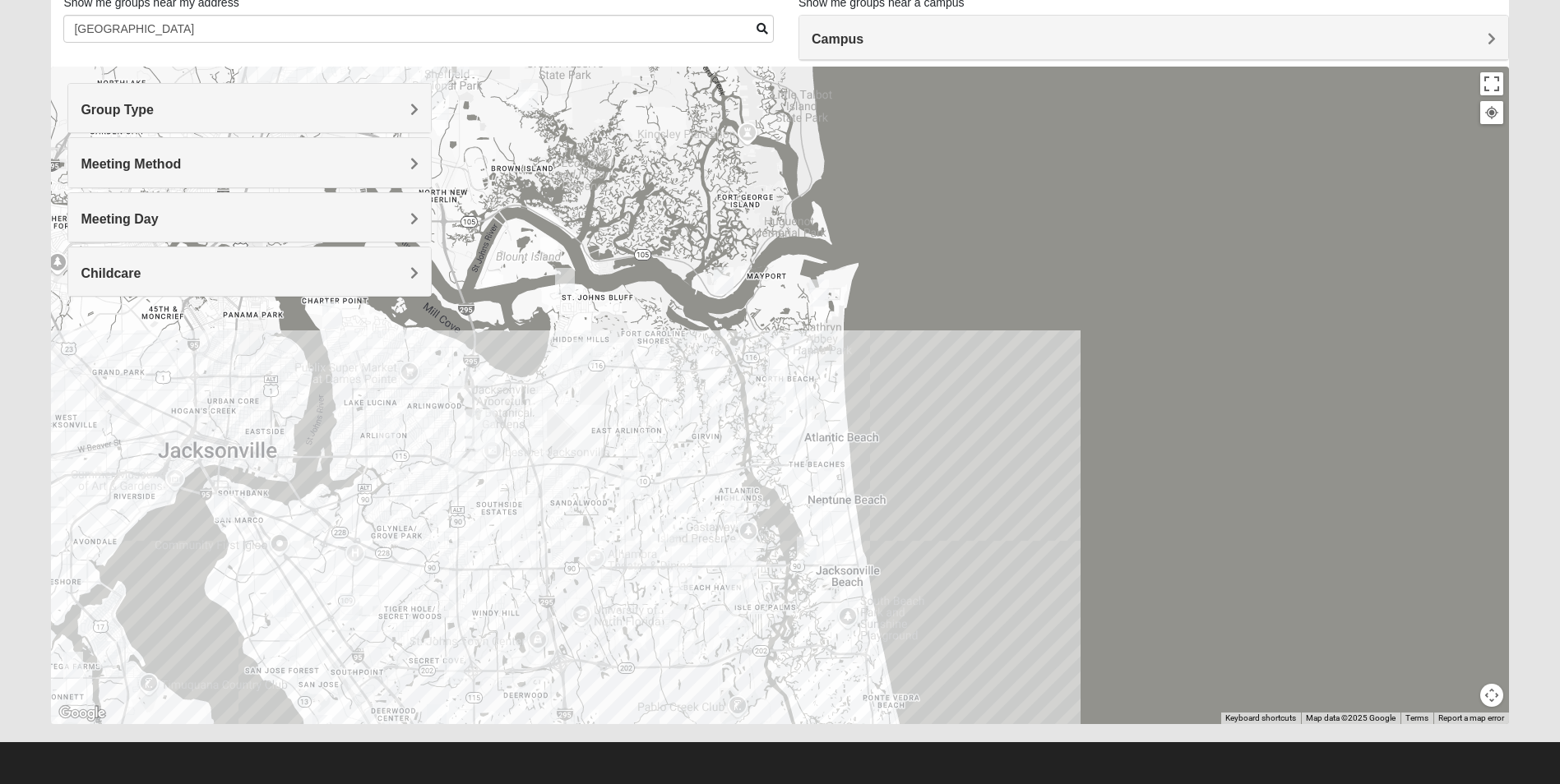
click at [777, 412] on img "Womens Gatch 32233" at bounding box center [776, 411] width 19 height 27
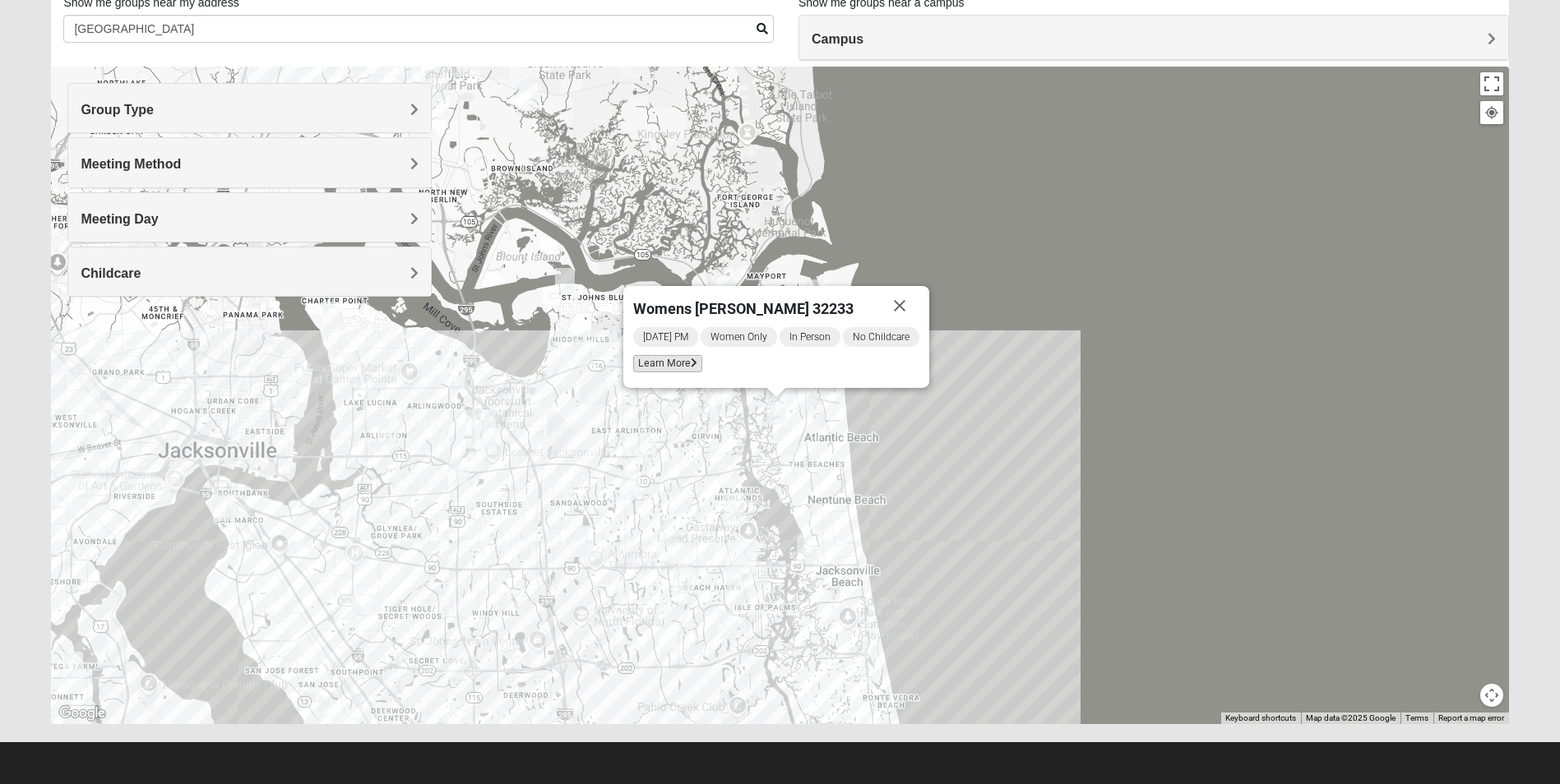
click at [672, 363] on span "Learn More" at bounding box center [667, 363] width 69 height 17
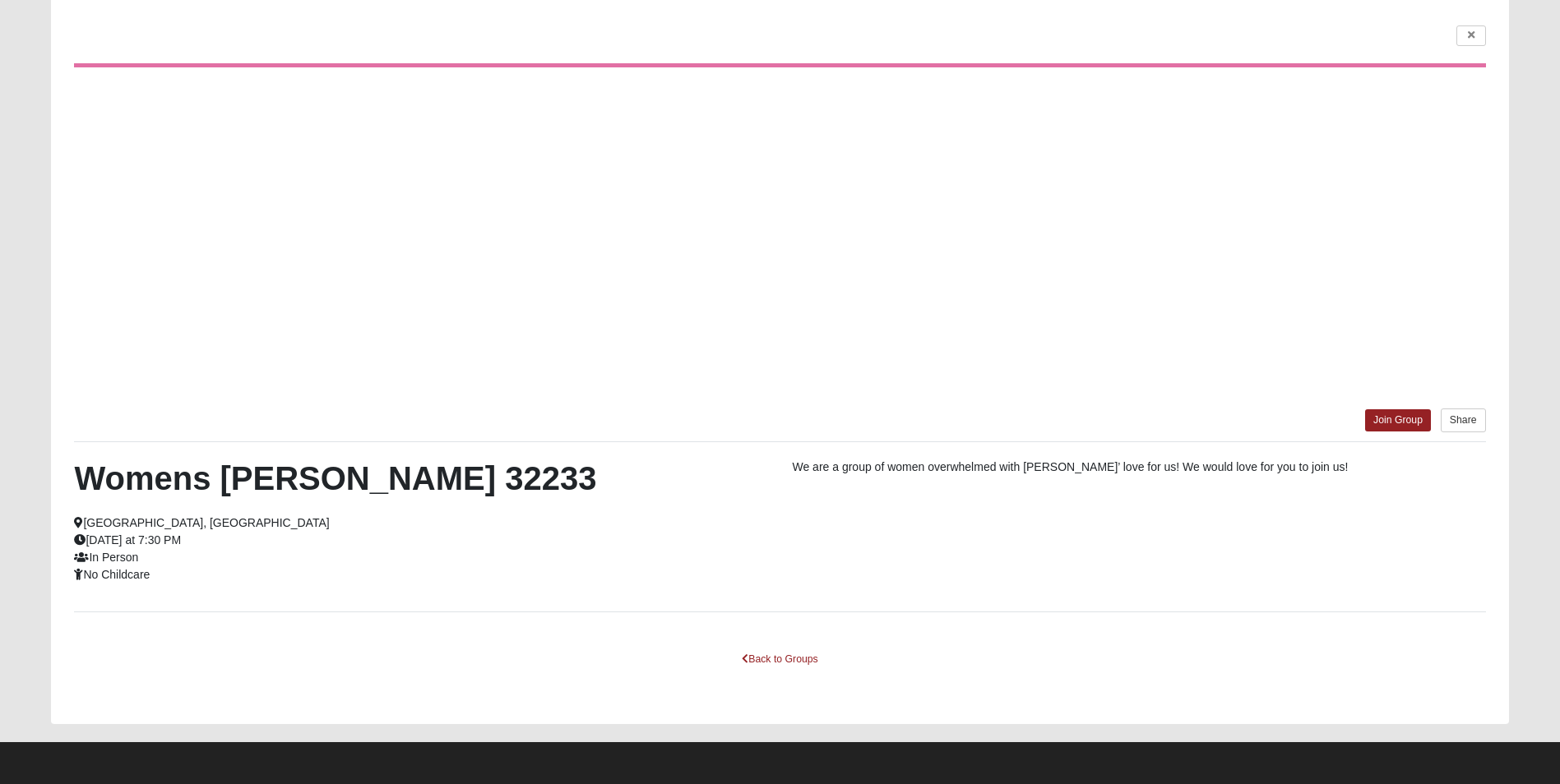
scroll to position [49, 0]
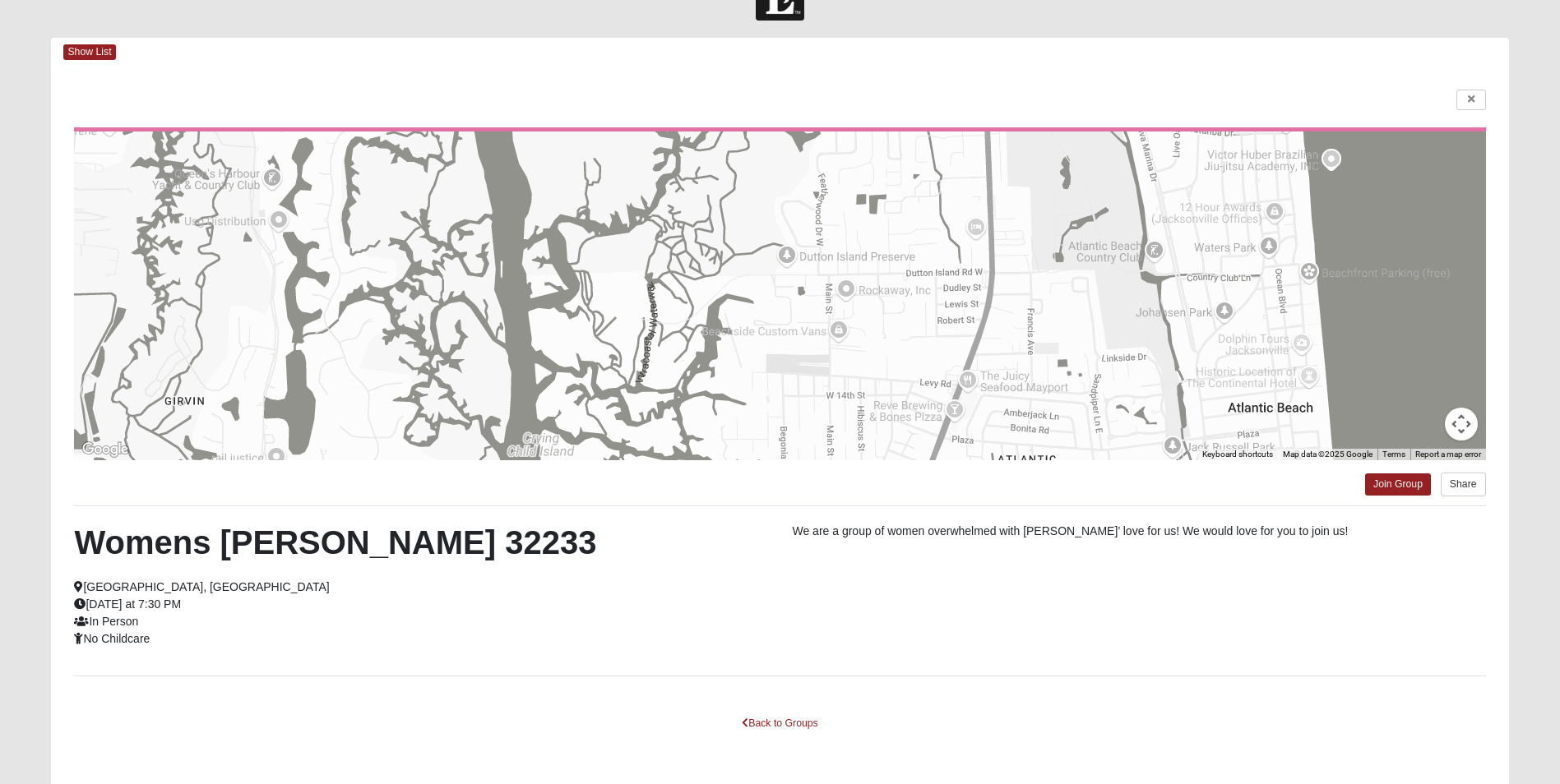
drag, startPoint x: 1181, startPoint y: 468, endPoint x: 1258, endPoint y: 561, distance: 120.7
click at [1258, 561] on div "Womens Gatch 32233 Atlantic Beach, FL Wednesday at 7:30 PM In Person No Childca…" at bounding box center [779, 591] width 1436 height 136
click at [1390, 483] on link "Join Group" at bounding box center [1398, 484] width 66 height 22
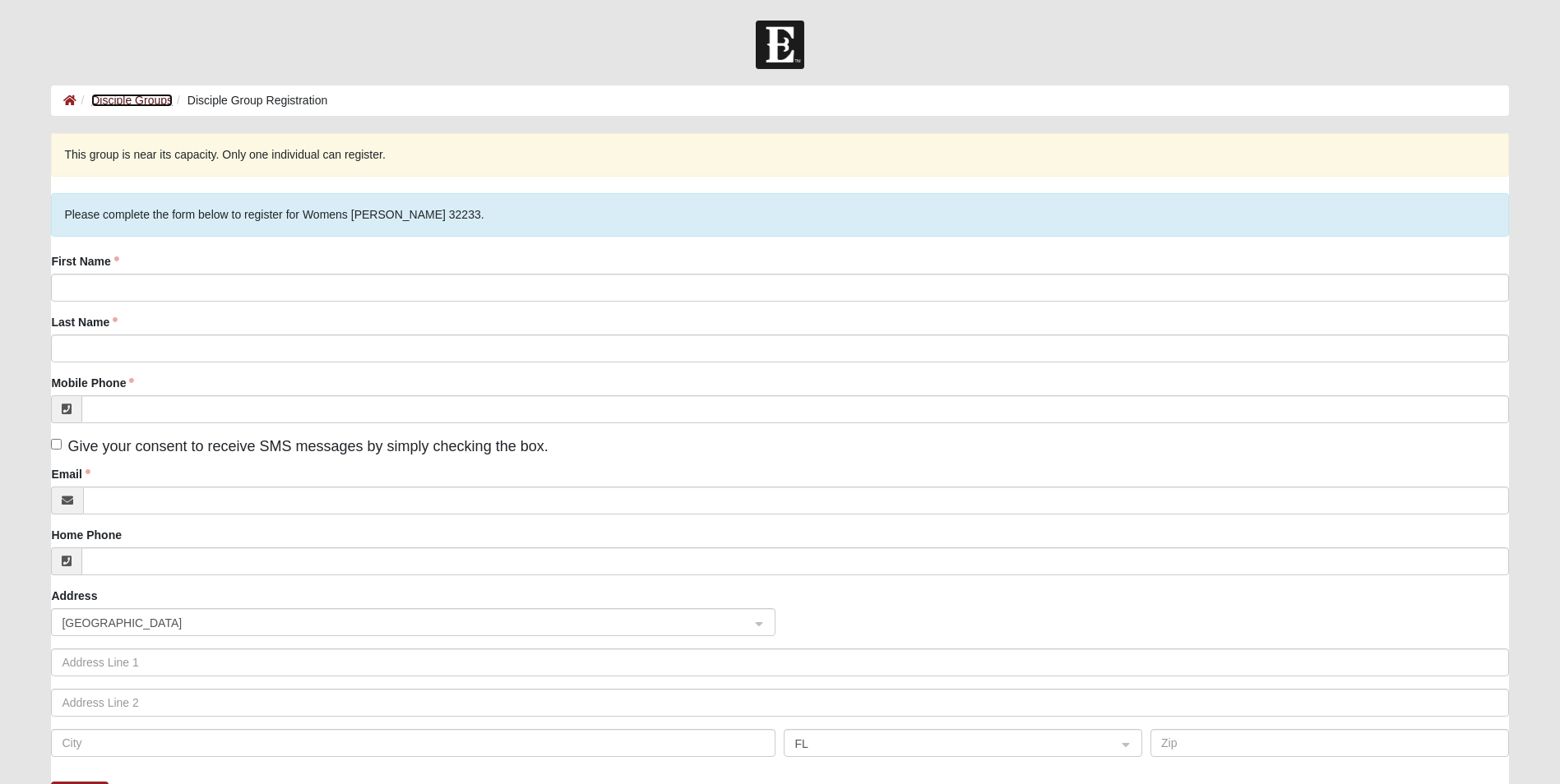
click at [125, 98] on link "Disciple Groups" at bounding box center [132, 100] width 82 height 14
